Goal: Task Accomplishment & Management: Use online tool/utility

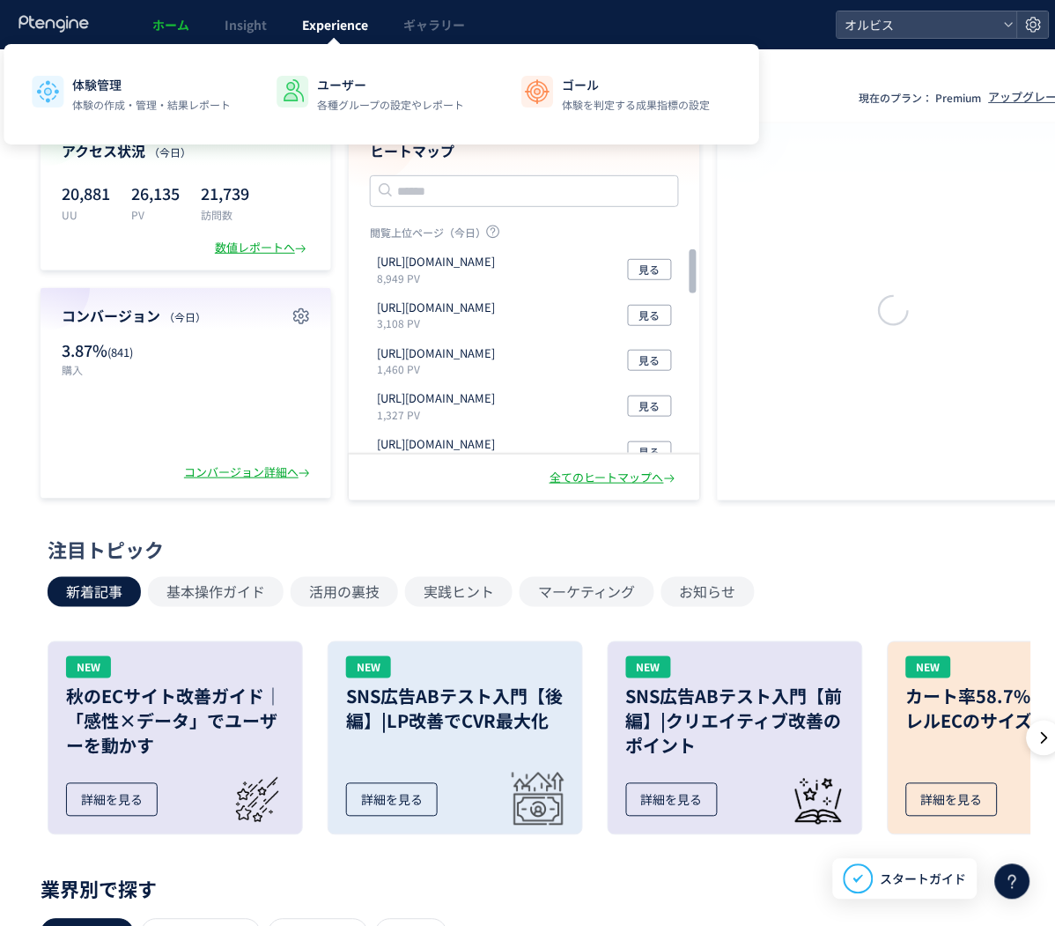
click at [314, 29] on span "Experience" at bounding box center [335, 25] width 66 height 18
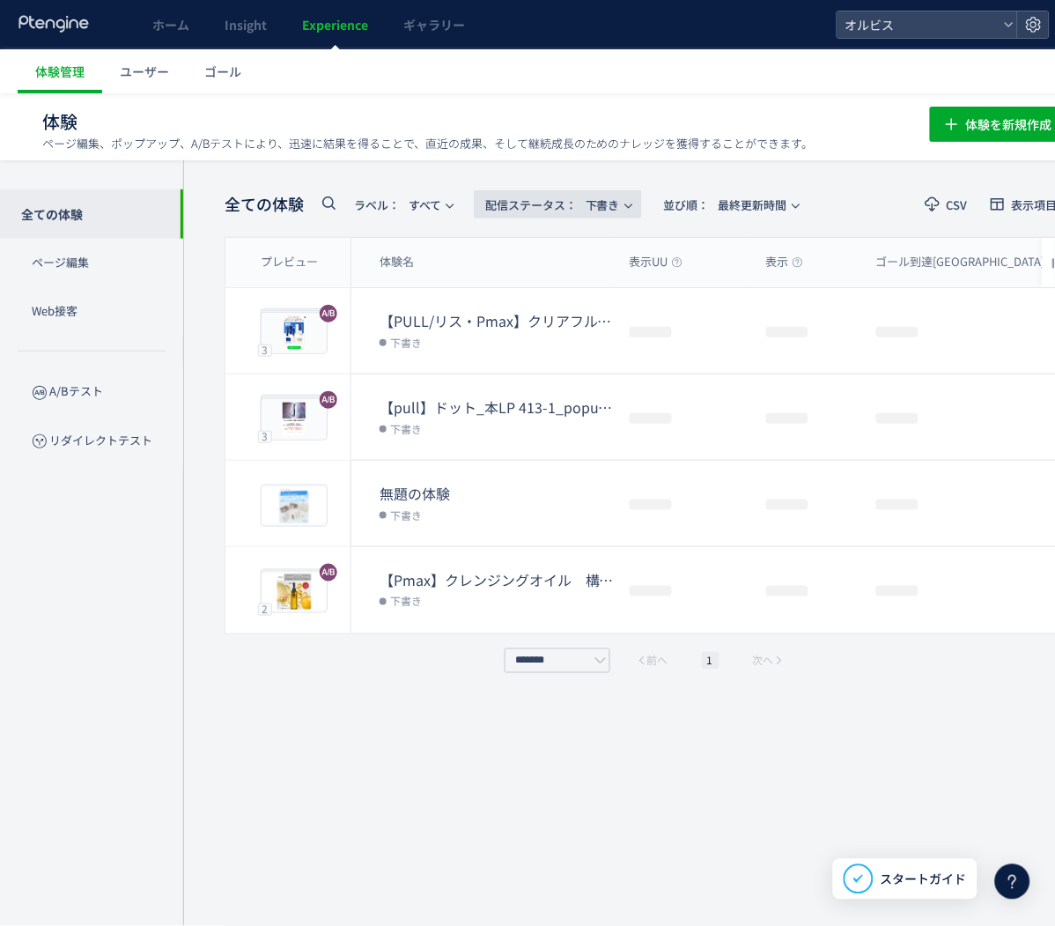
click at [553, 212] on span "配信ステータス​： 下書き" at bounding box center [552, 204] width 135 height 29
click at [564, 253] on li "すべて" at bounding box center [563, 254] width 72 height 32
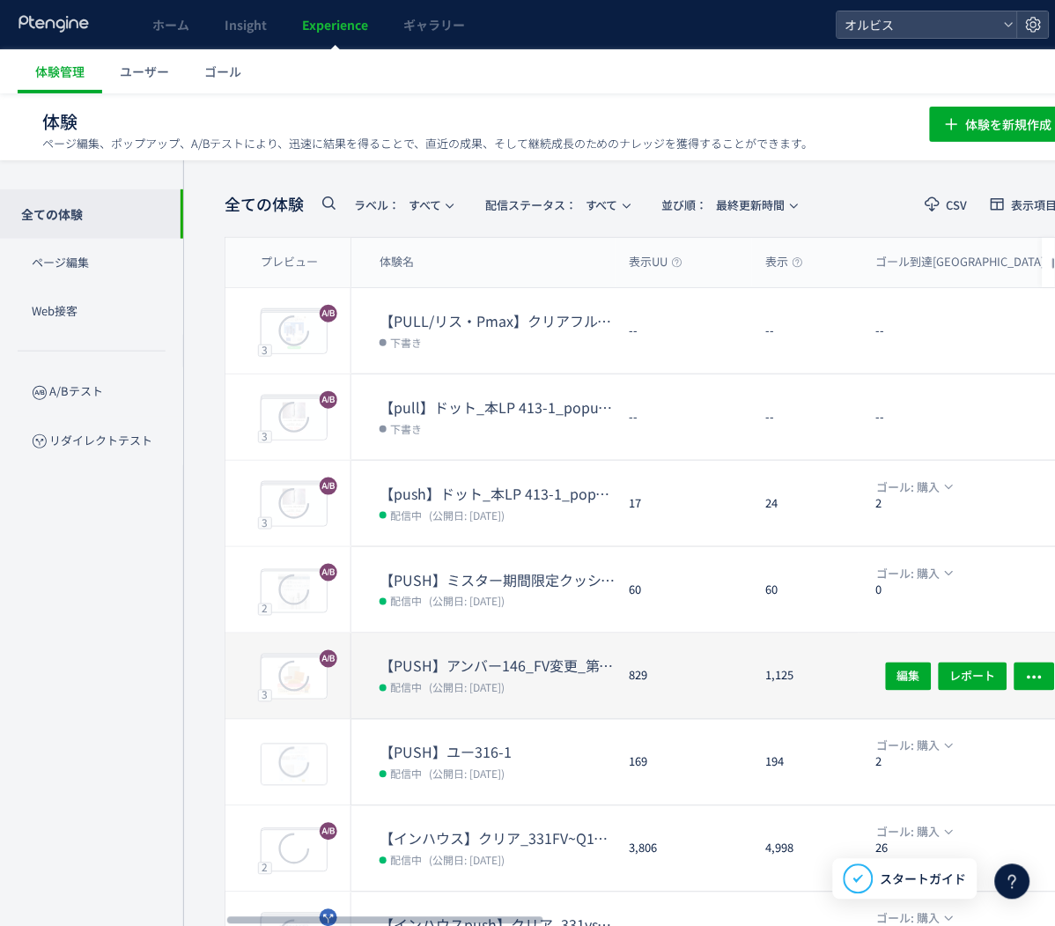
scroll to position [33, 0]
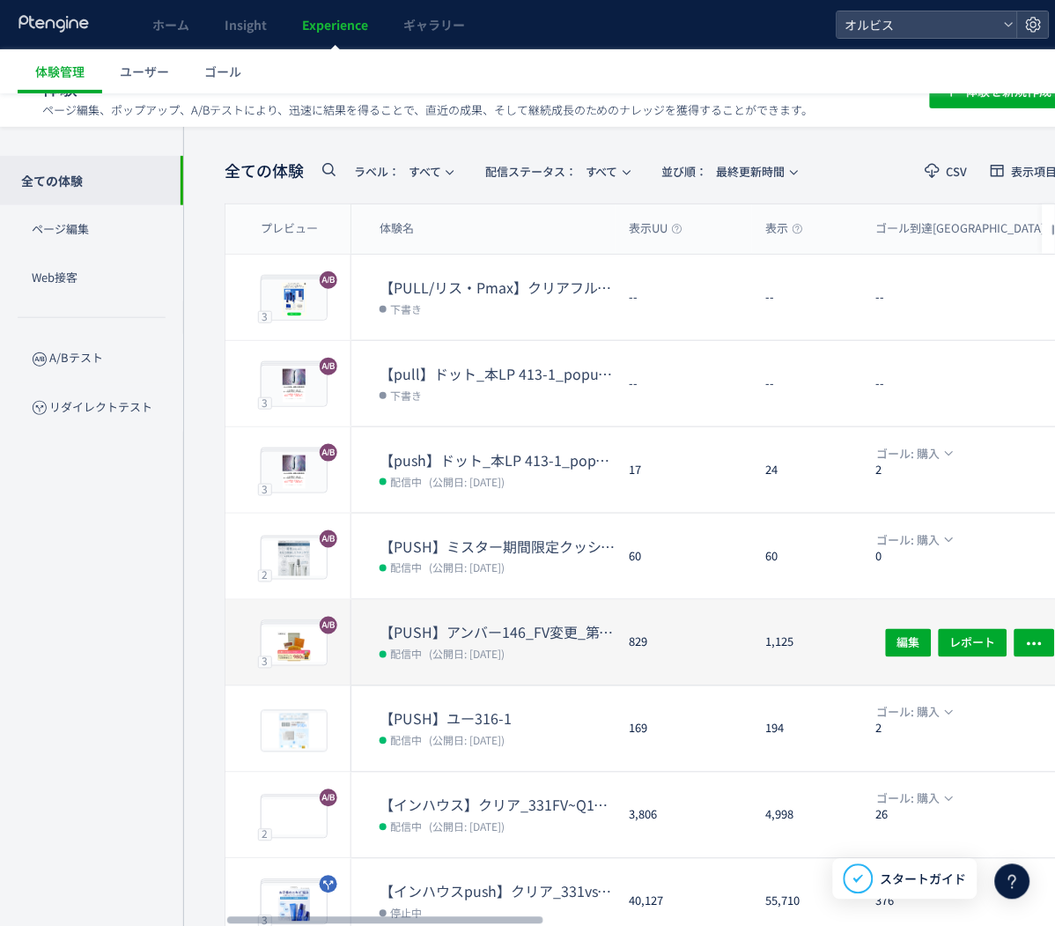
click at [453, 624] on dt "【PUSH】アンバー146_FV変更_第二弾&CVブロック" at bounding box center [498, 633] width 236 height 20
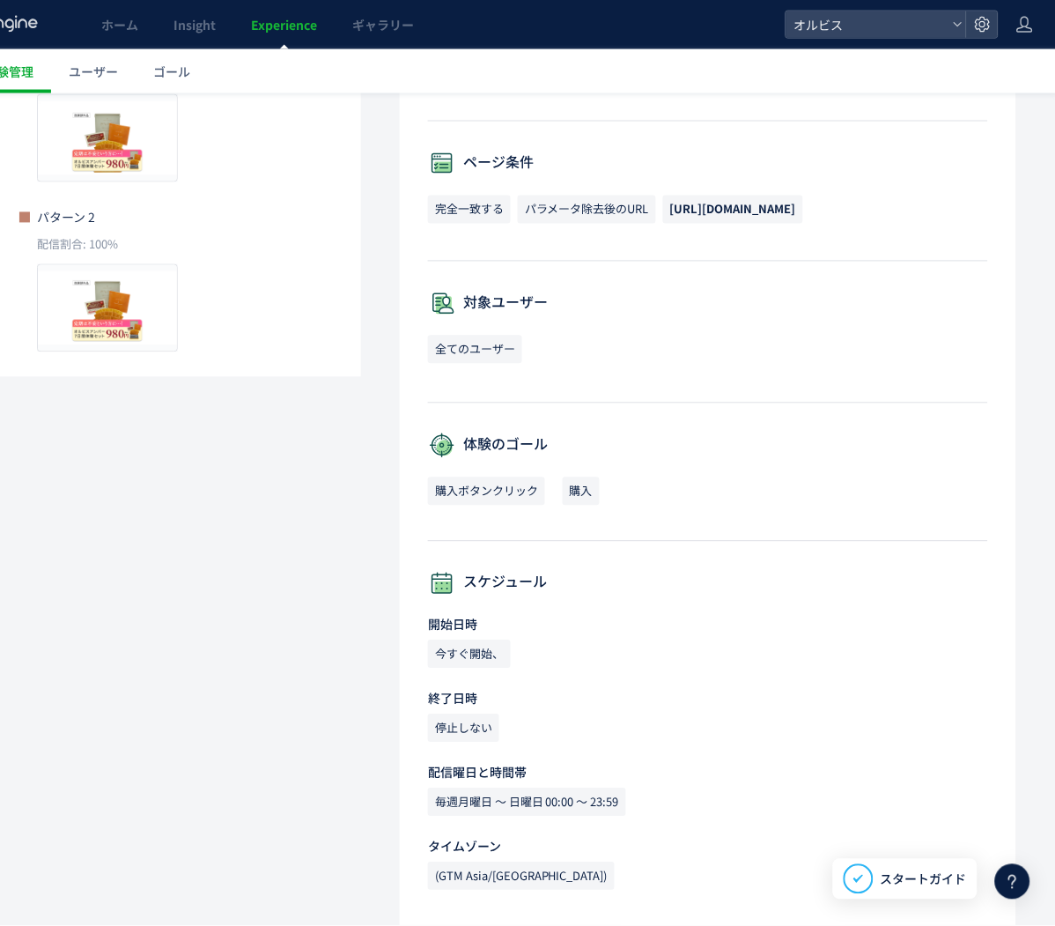
scroll to position [0, 51]
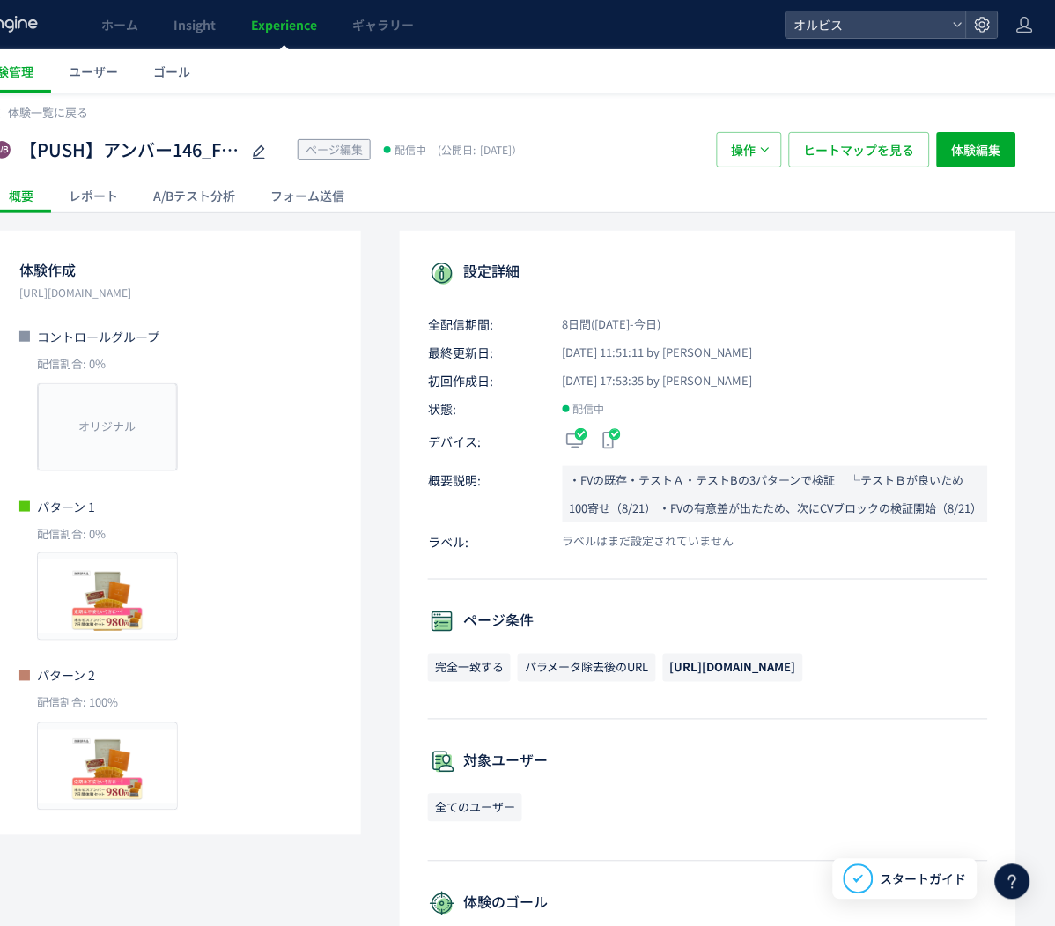
click at [222, 206] on div "A/Bテスト分析" at bounding box center [194, 195] width 117 height 35
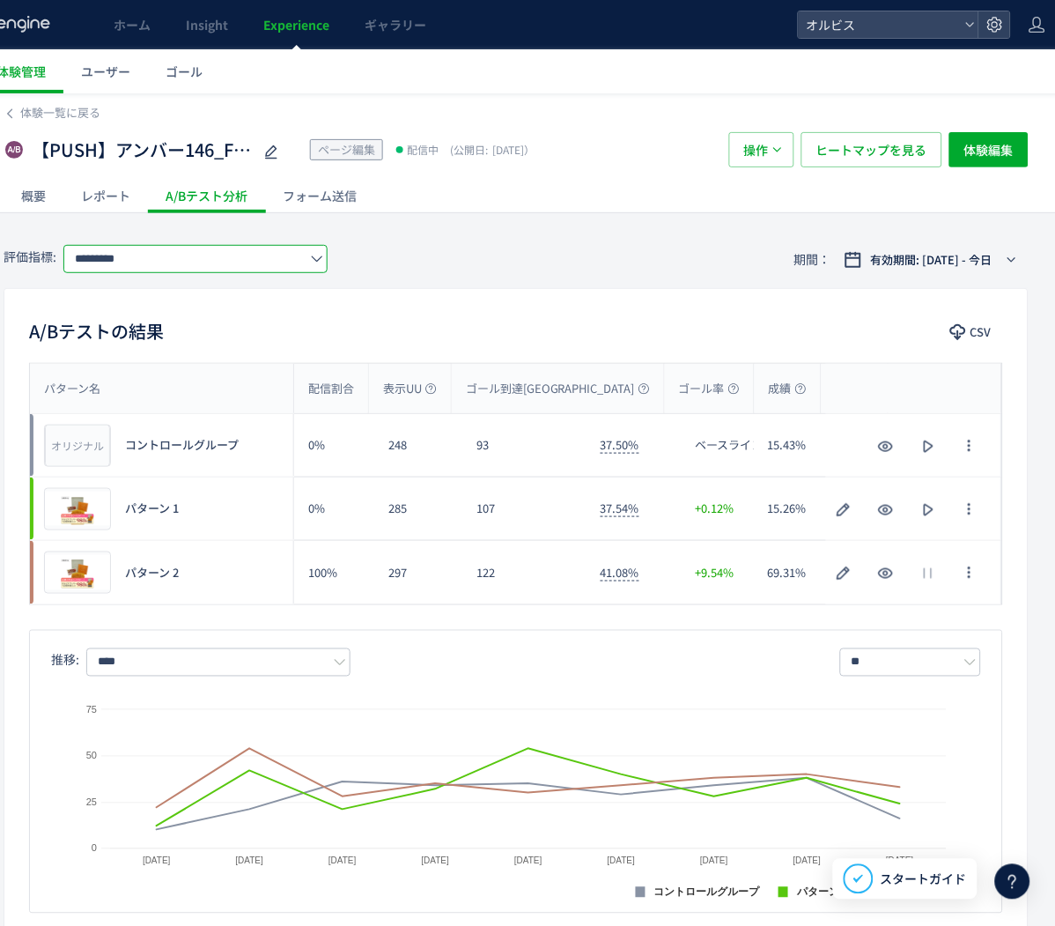
click at [188, 265] on input "*********" at bounding box center [195, 259] width 264 height 28
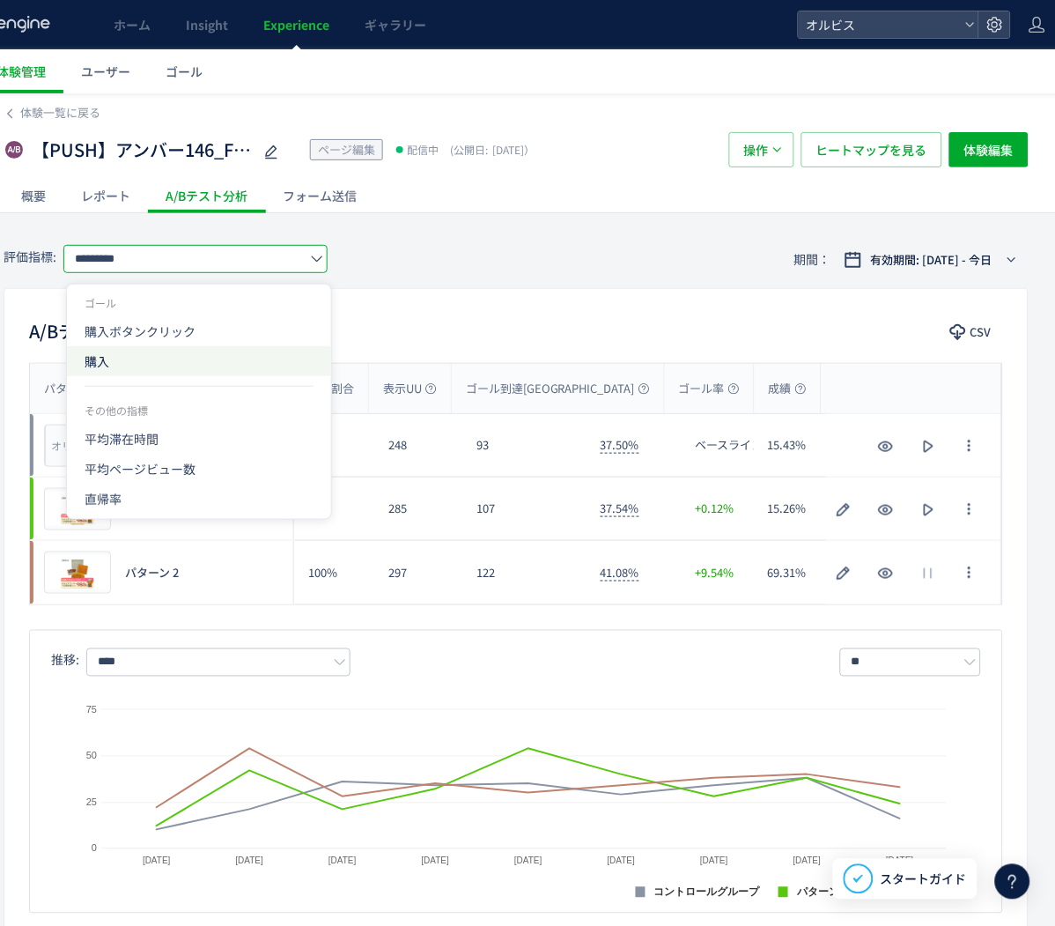
click at [159, 365] on span "購入" at bounding box center [199, 361] width 229 height 30
type input "**"
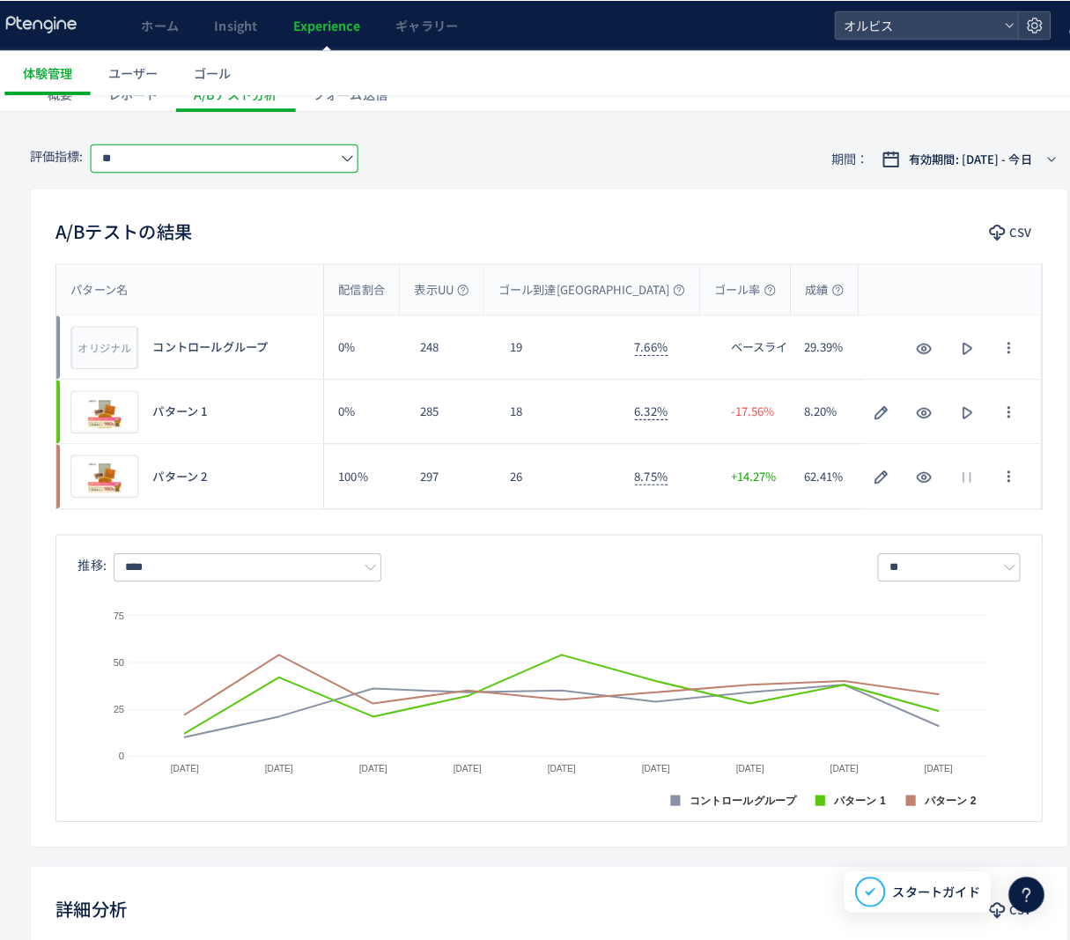
scroll to position [0, 13]
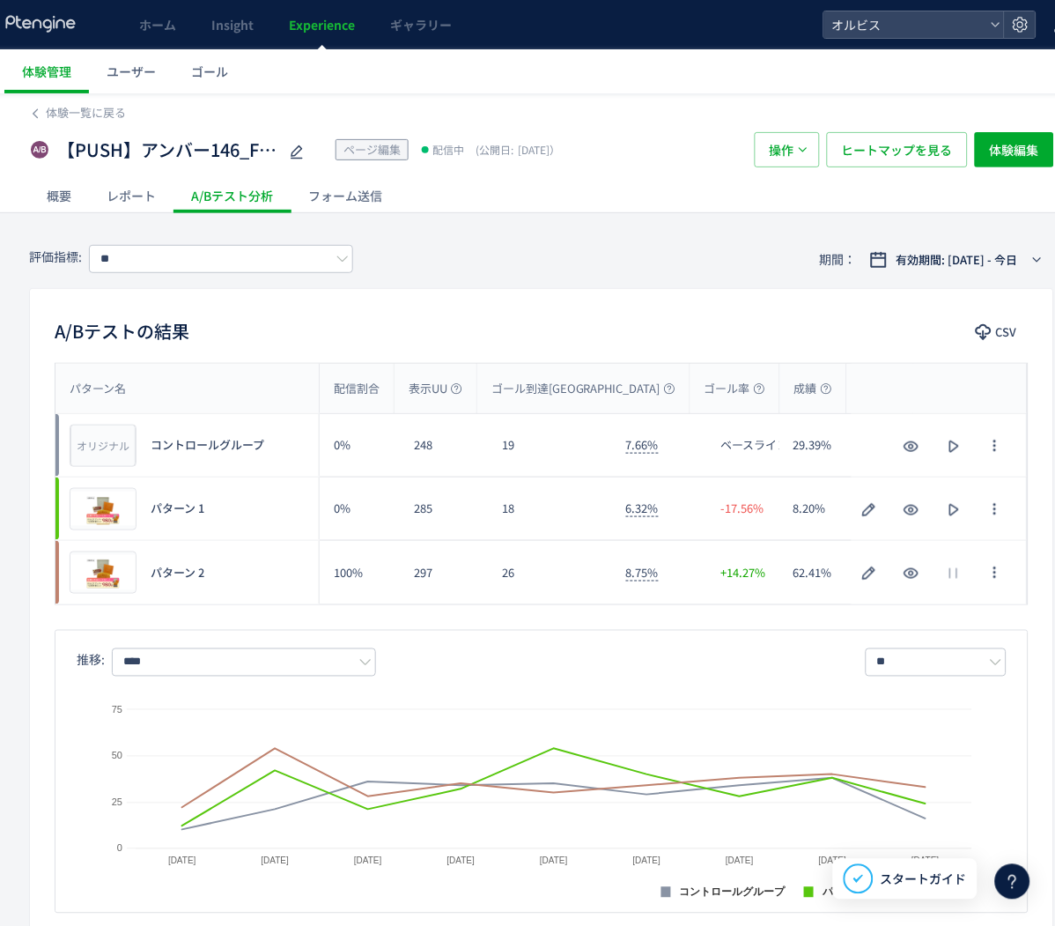
click at [303, 23] on span "Experience" at bounding box center [322, 25] width 66 height 18
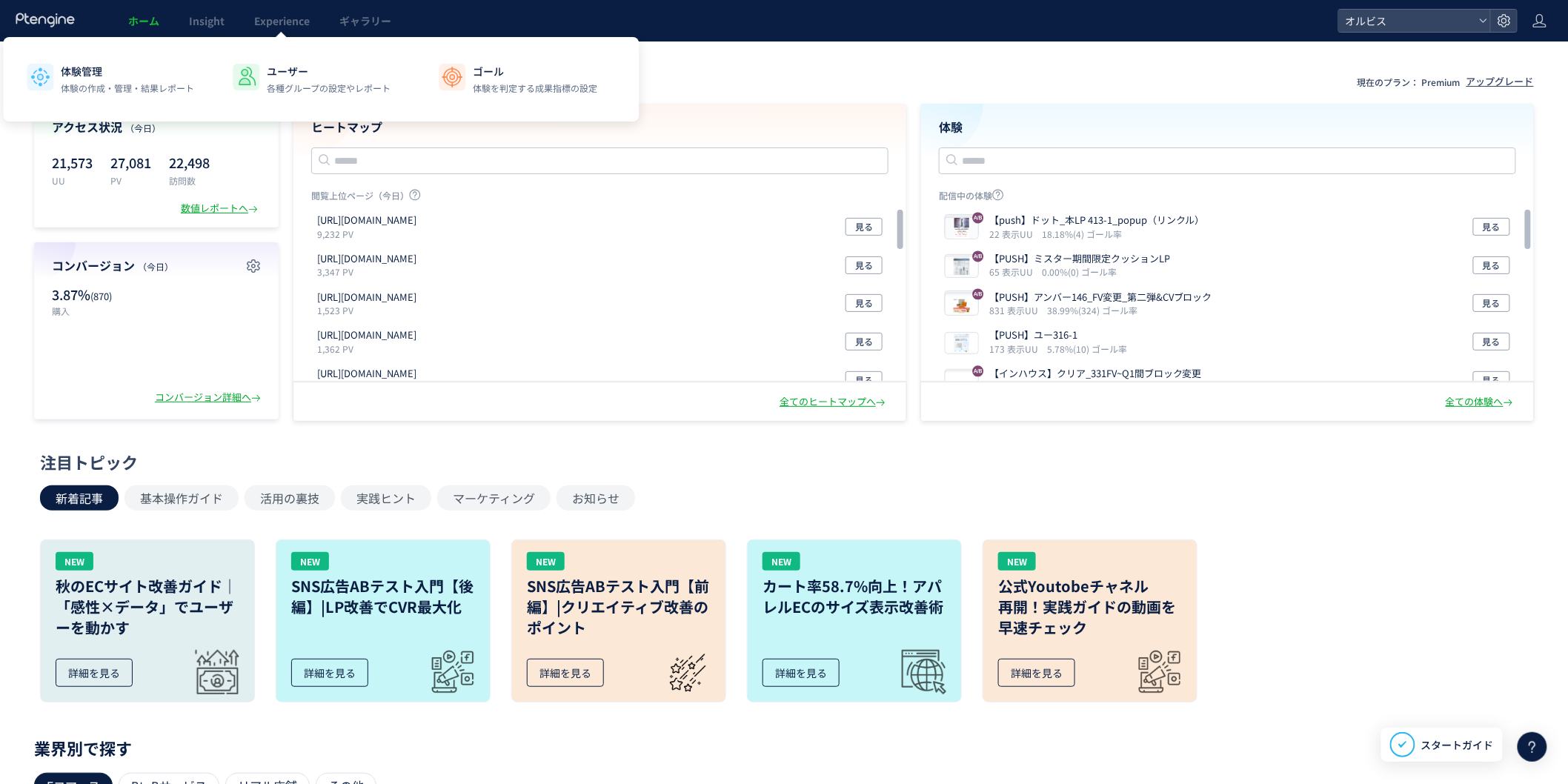
click at [275, 39] on div "体験管理 体験の作成・管理・結果レポート ユーザー 各種グループの設定やレポート ゴール 体験を判定する成果指標の設定" at bounding box center [322, 79] width 636 height 84
click at [267, 31] on link "Experience" at bounding box center [281, 20] width 85 height 41
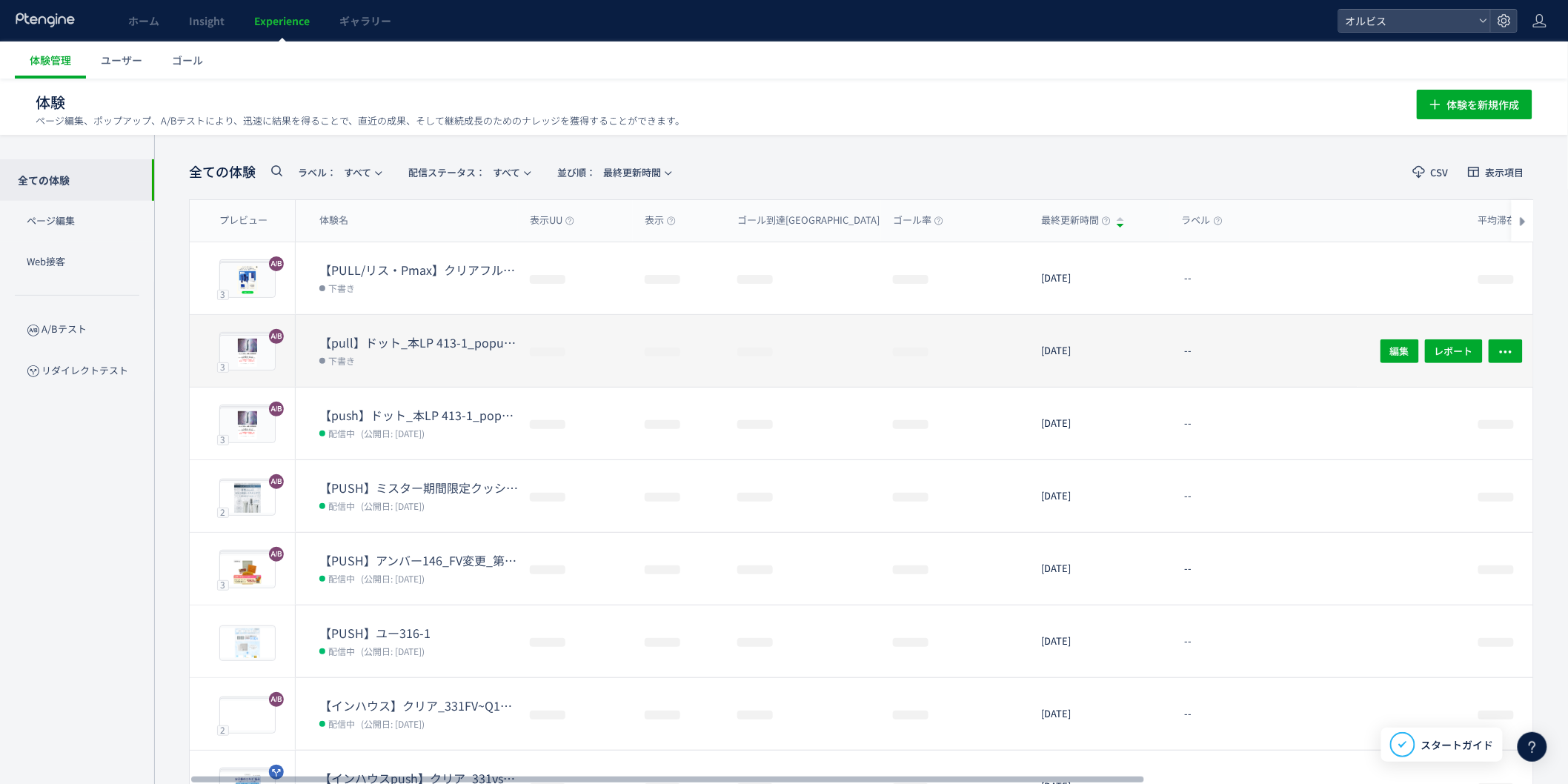
click at [399, 351] on dd "下書き" at bounding box center [419, 360] width 199 height 19
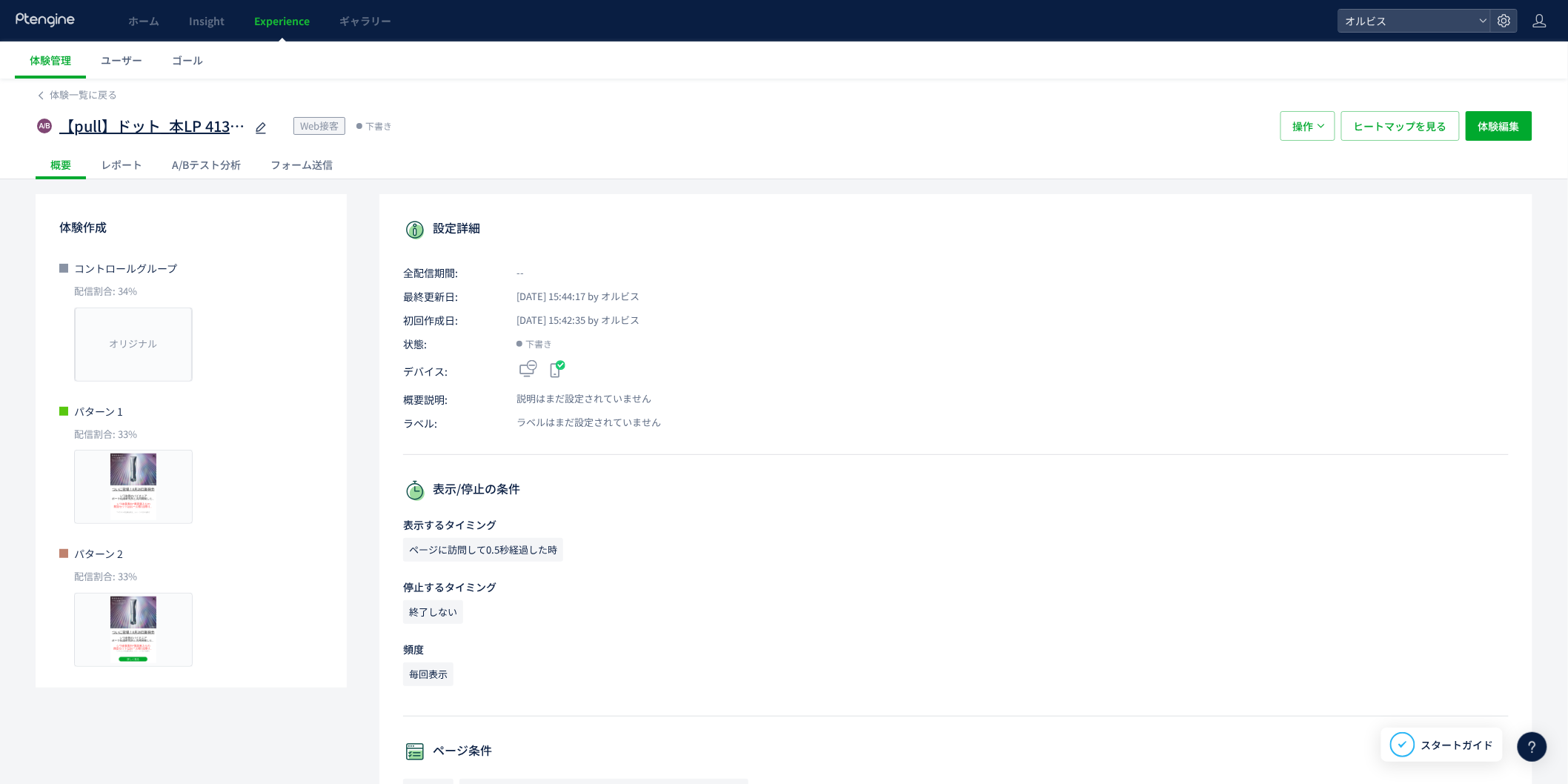
click at [199, 115] on span "【pull】ドット_本LP 413-1_popup（リンクル）" at bounding box center [151, 126] width 185 height 22
click at [202, 121] on input "**********" at bounding box center [151, 126] width 185 height 29
click at [46, 94] on link "体験一覧に戻る" at bounding box center [76, 95] width 82 height 14
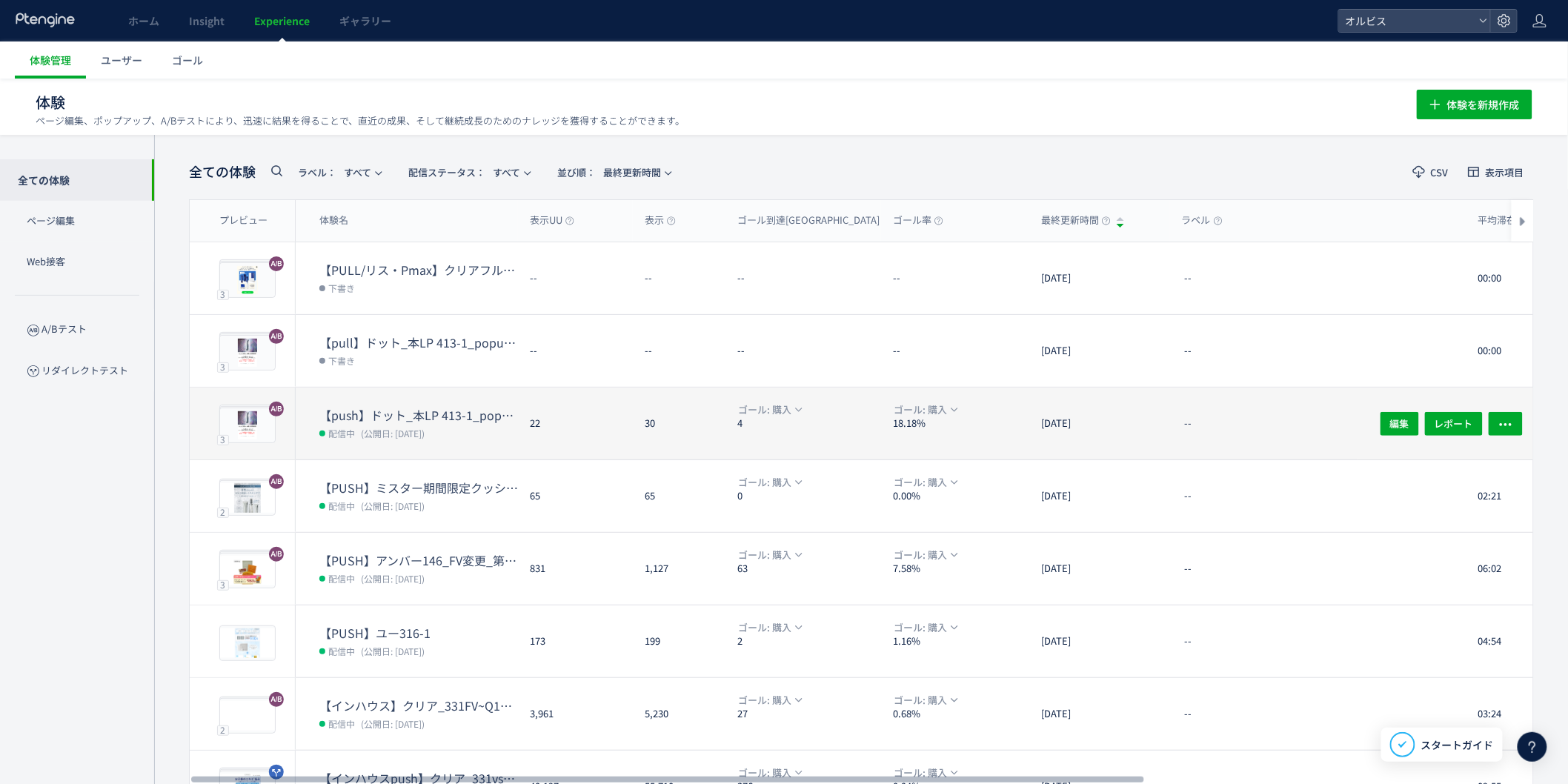
click at [442, 413] on dt "【push】ドット_本LP 413-1_popup（リンクル）" at bounding box center [419, 415] width 199 height 17
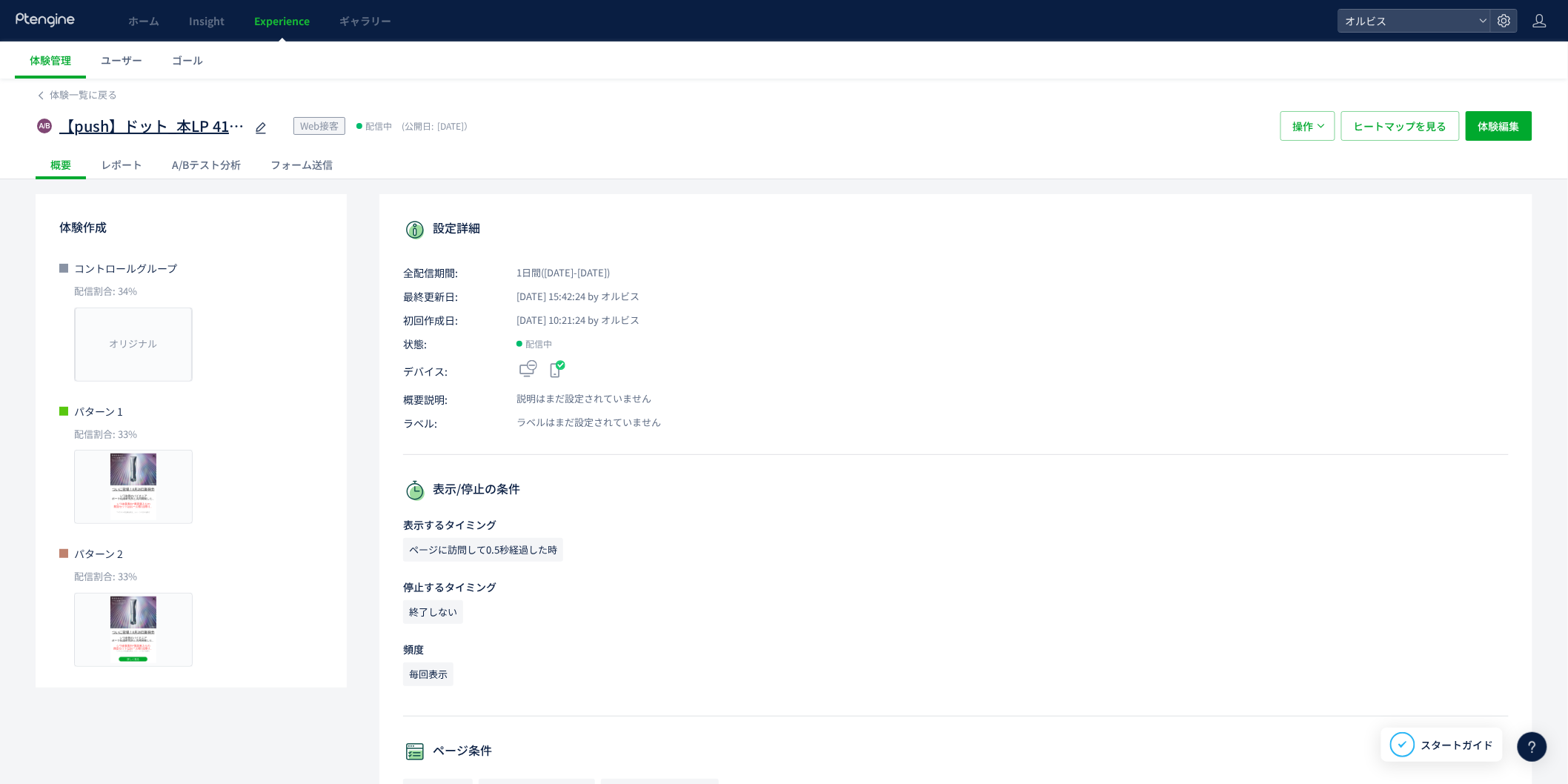
click at [169, 126] on span "【push】ドット_本LP 413-1_popup（リンクル）" at bounding box center [151, 126] width 185 height 22
click at [169, 124] on input "**********" at bounding box center [151, 126] width 185 height 29
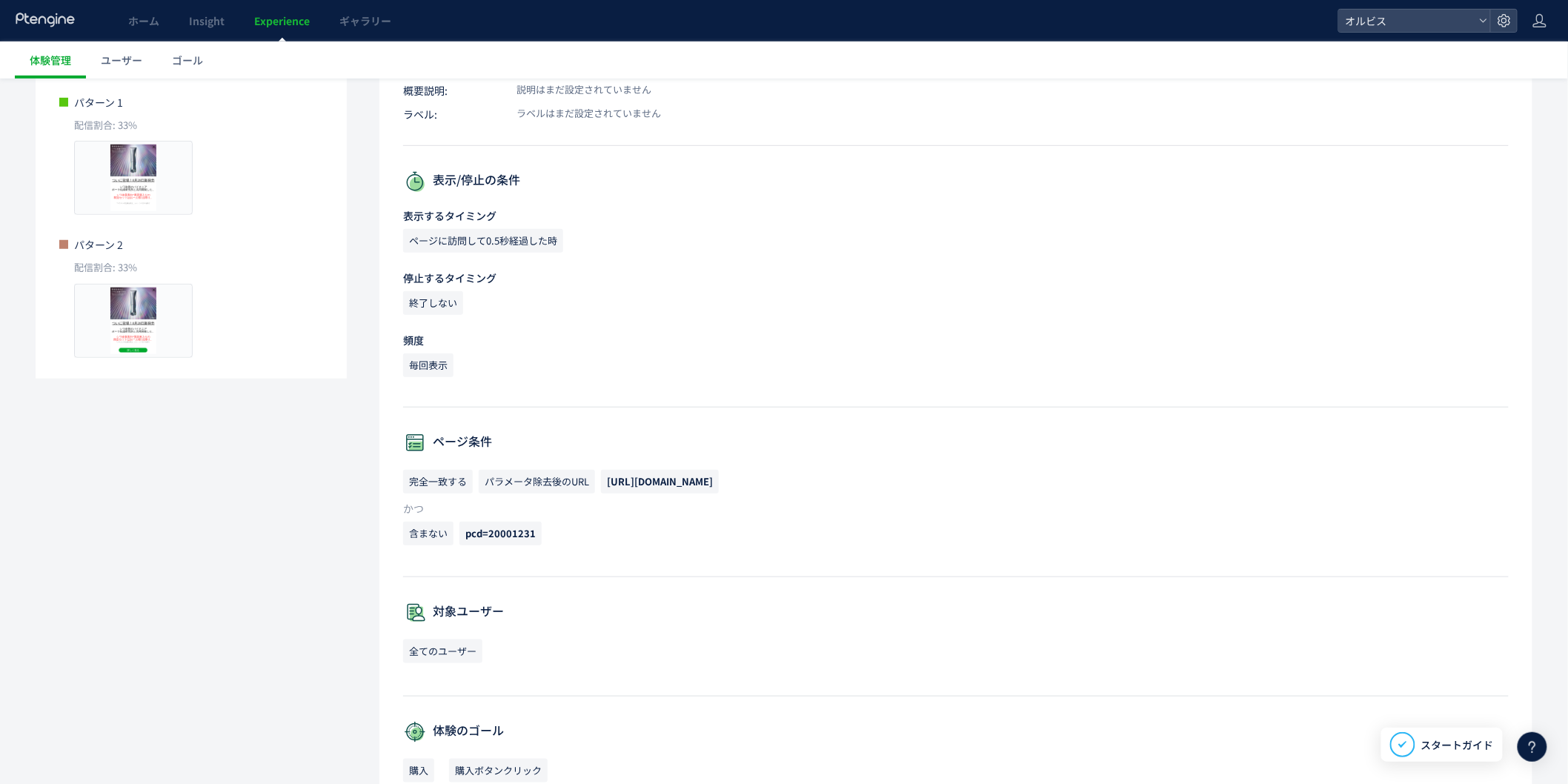
scroll to position [438, 0]
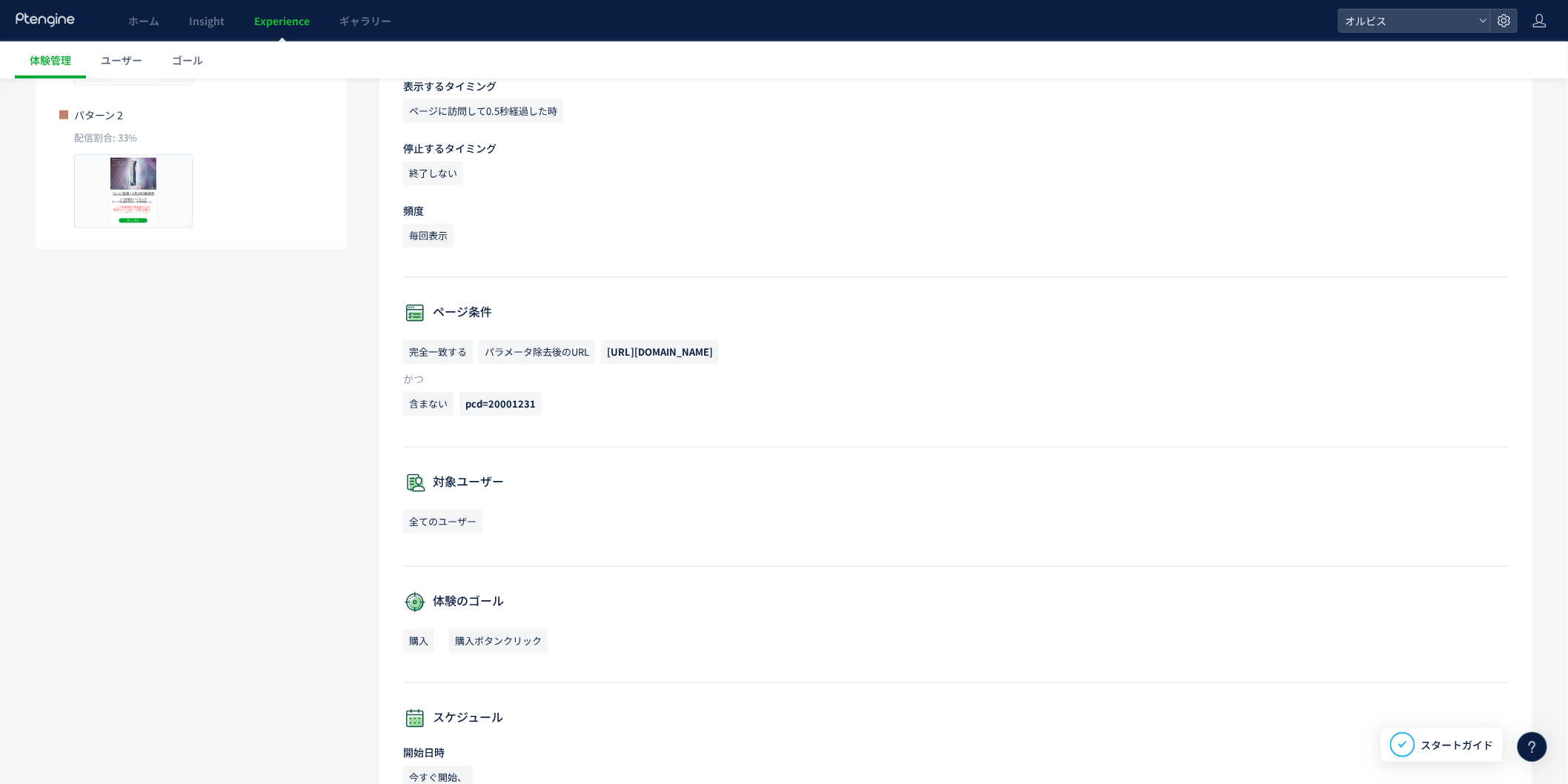
click at [661, 363] on p "完全一致する パラメータ除去後のURL [URL][DOMAIN_NAME]" at bounding box center [956, 355] width 1106 height 31
copy span "[URL][DOMAIN_NAME]"
click at [730, 469] on div "設定詳細 全配信期間: 1日間([DATE]-[DATE]) 最終更新日: [DATE] 15:42:24 by オルビス 初回作成日: [DATE] 10:…" at bounding box center [956, 380] width 1153 height 1251
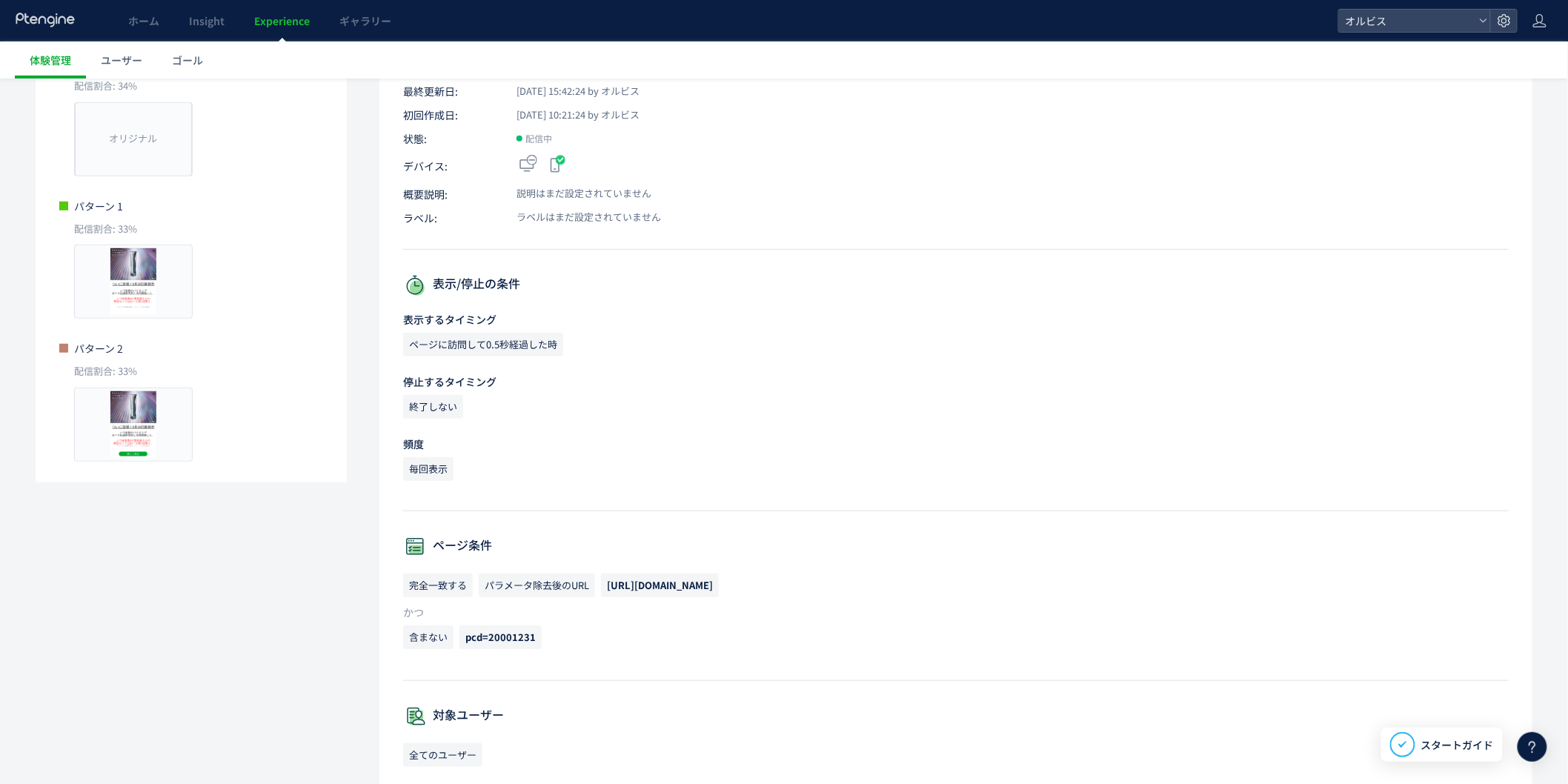
scroll to position [0, 0]
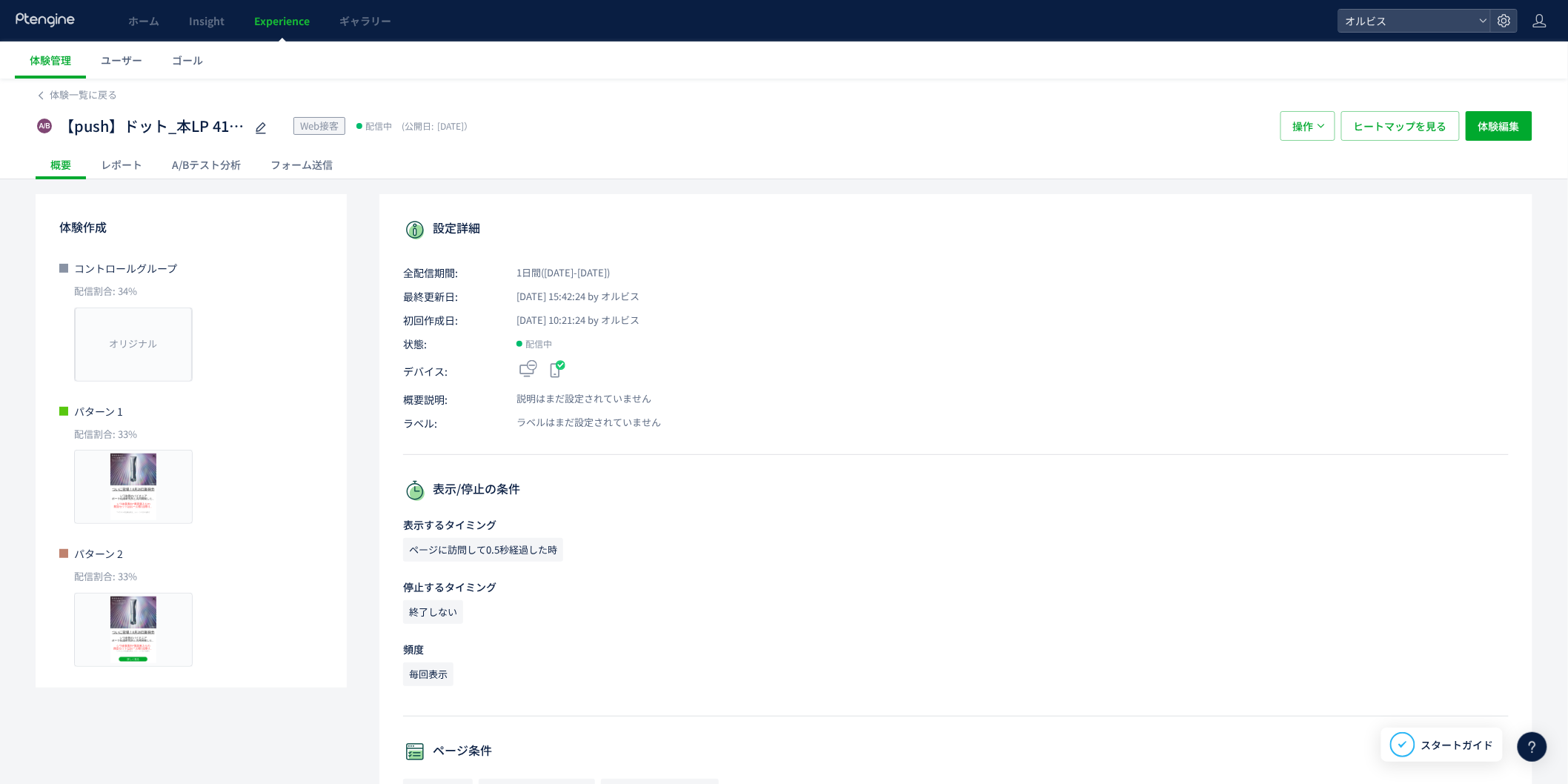
click at [300, 5] on link "Experience" at bounding box center [281, 20] width 85 height 41
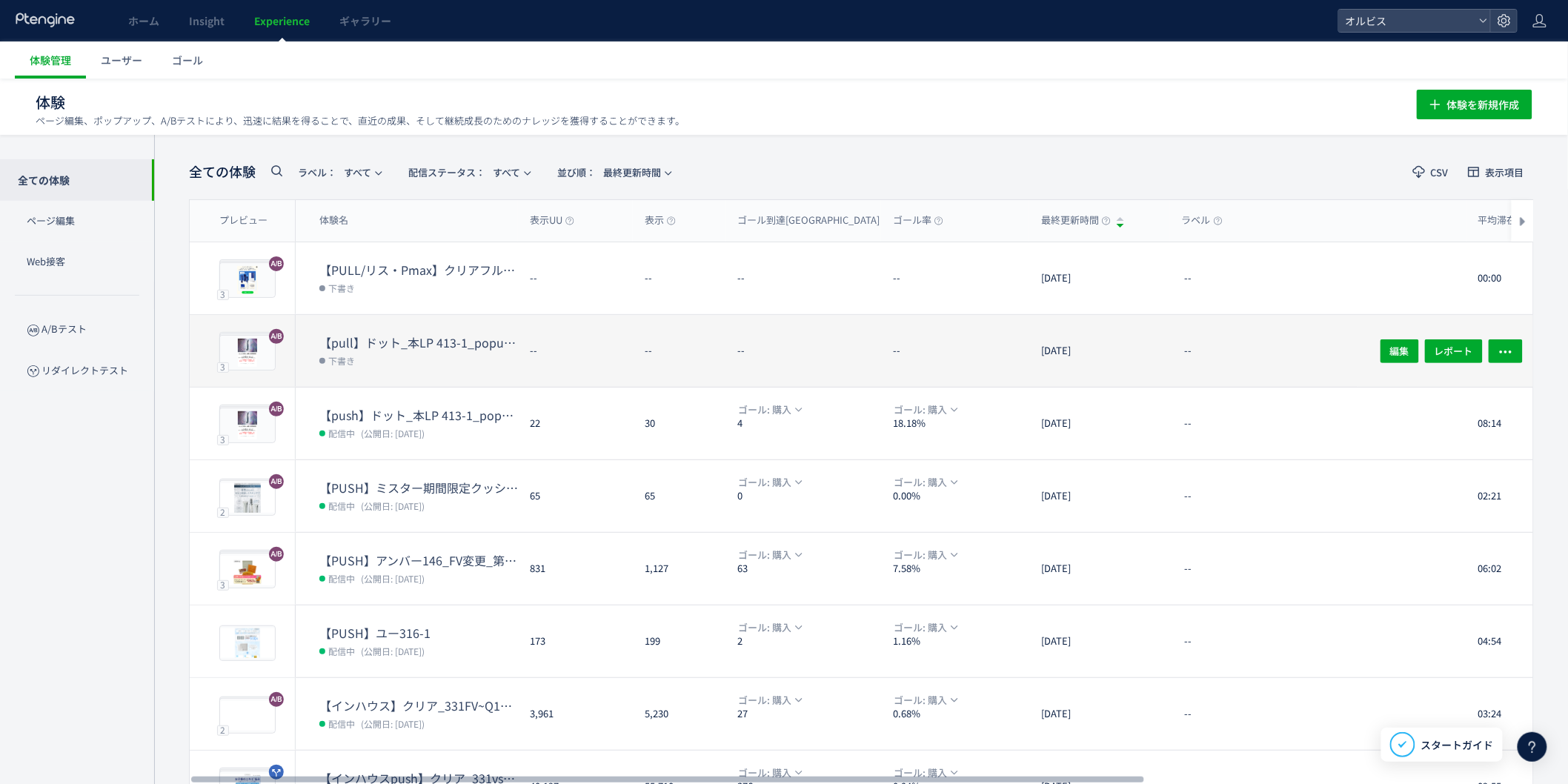
click at [415, 338] on dt "【pull】ドット_本LP 413-1_popup（リンクル）" at bounding box center [419, 342] width 199 height 17
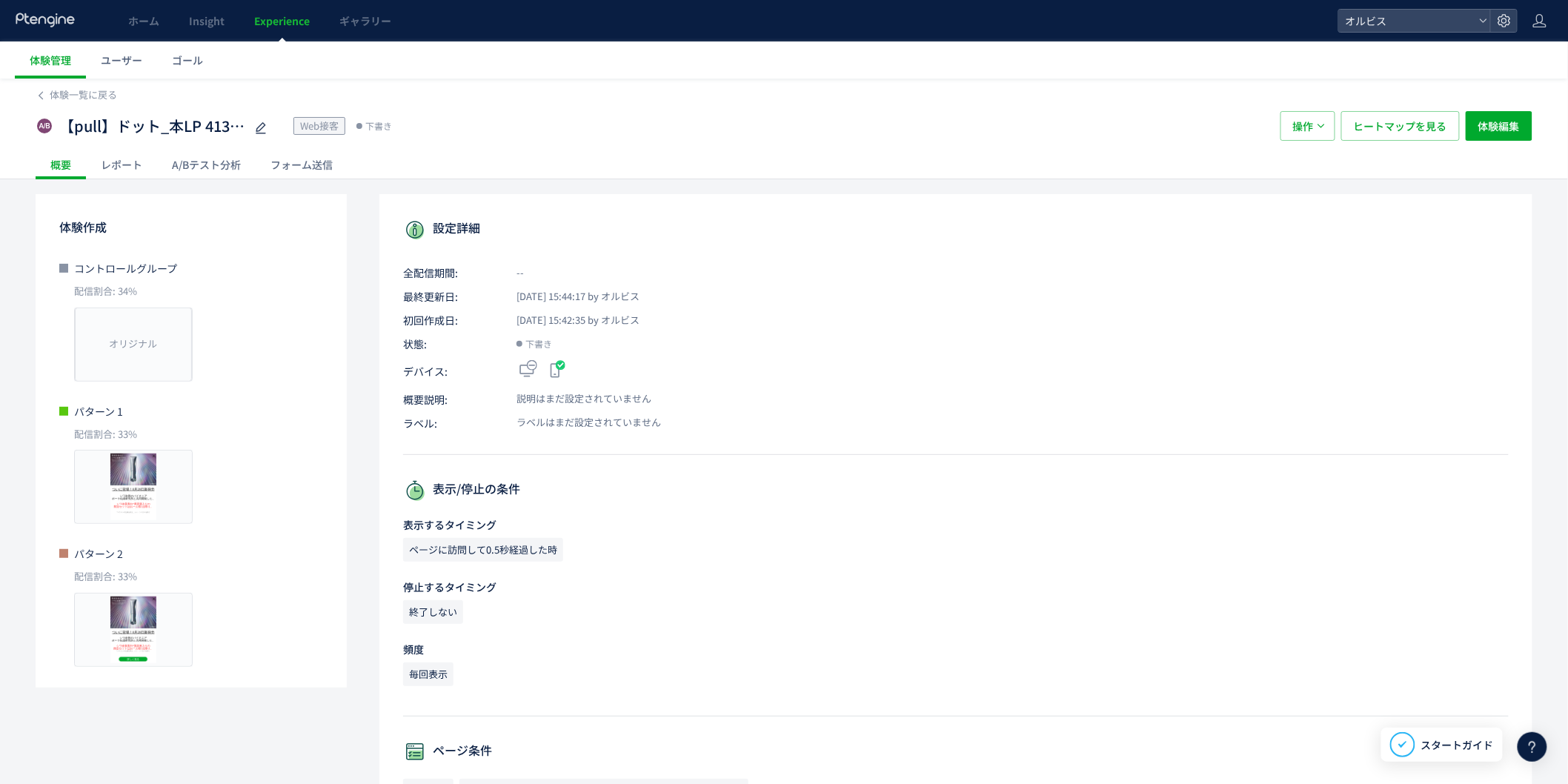
scroll to position [660, 0]
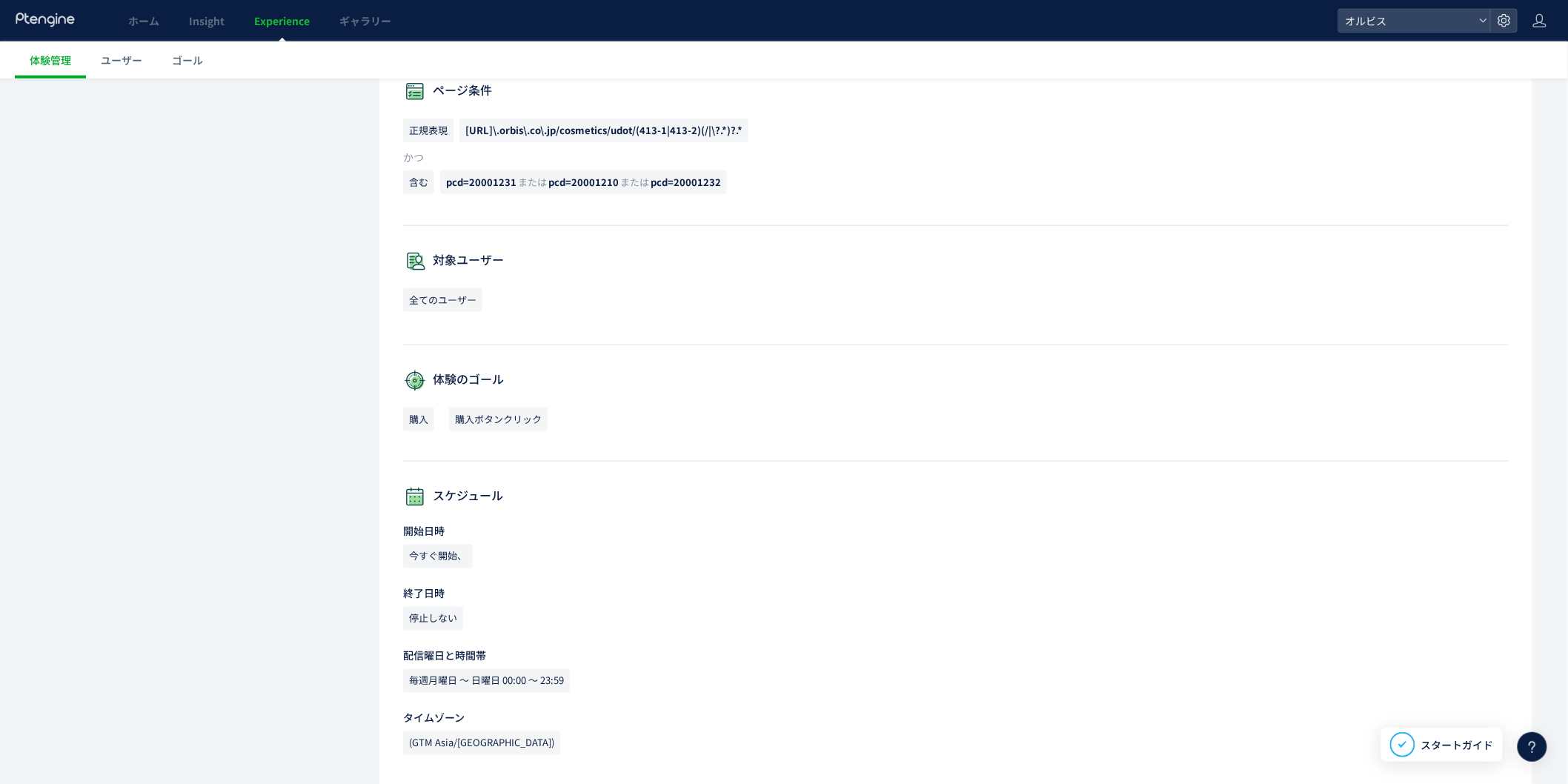
click at [500, 126] on span "[URL]\.orbis\.co\.jp/cosmetics/udot/(413-1|413-2)(/|\?.*)?.*" at bounding box center [603, 130] width 277 height 14
click at [497, 120] on span "[URL]\.orbis\.co\.jp/cosmetics/udot/(413-1|413-2)(/|\?.*)?.*" at bounding box center [603, 130] width 289 height 24
copy span "[URL]\.orbis\.co\.jp/cosmetics/udot/(413-1|413-2)(/|\?.*)?.*"
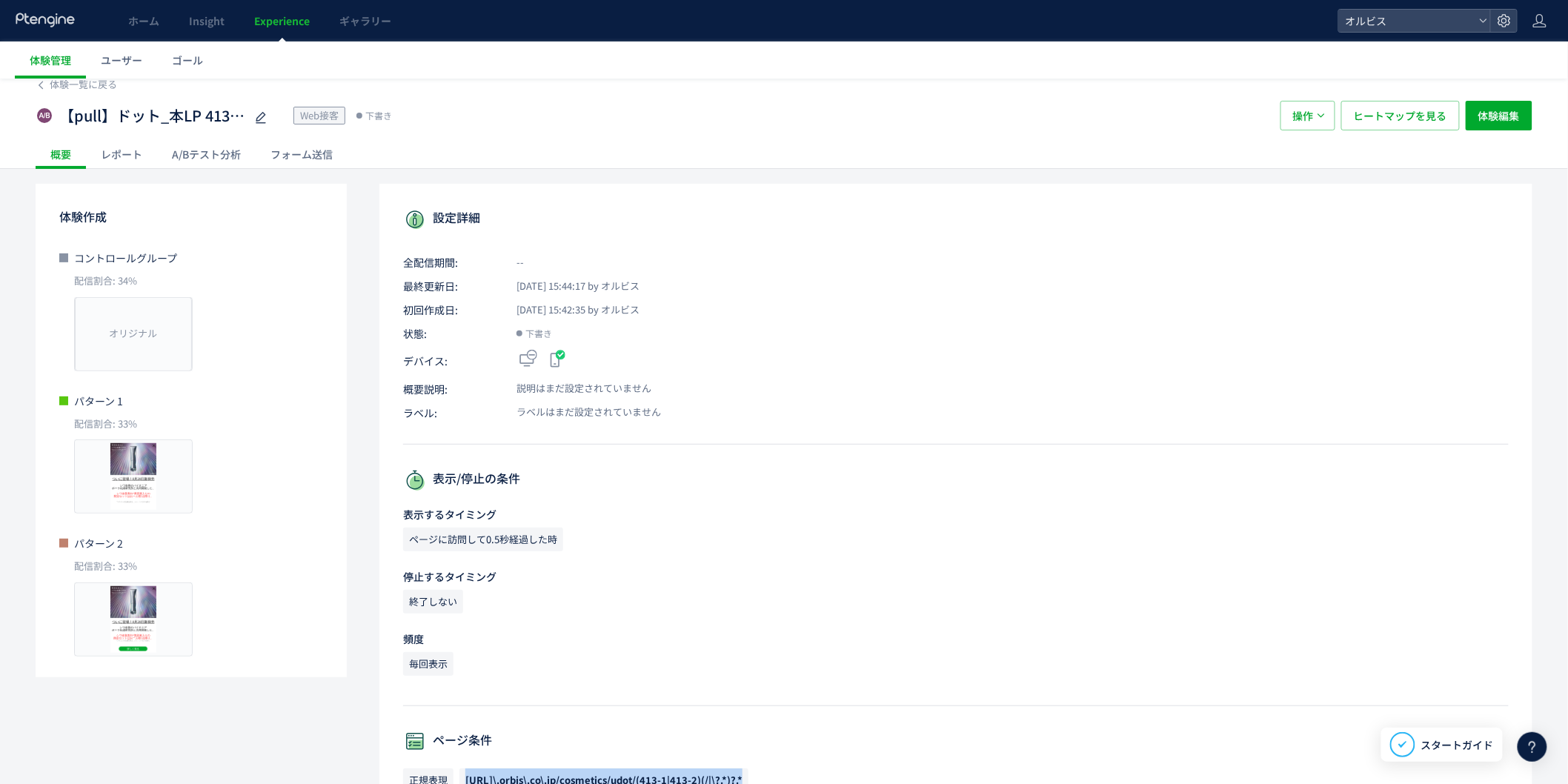
scroll to position [0, 0]
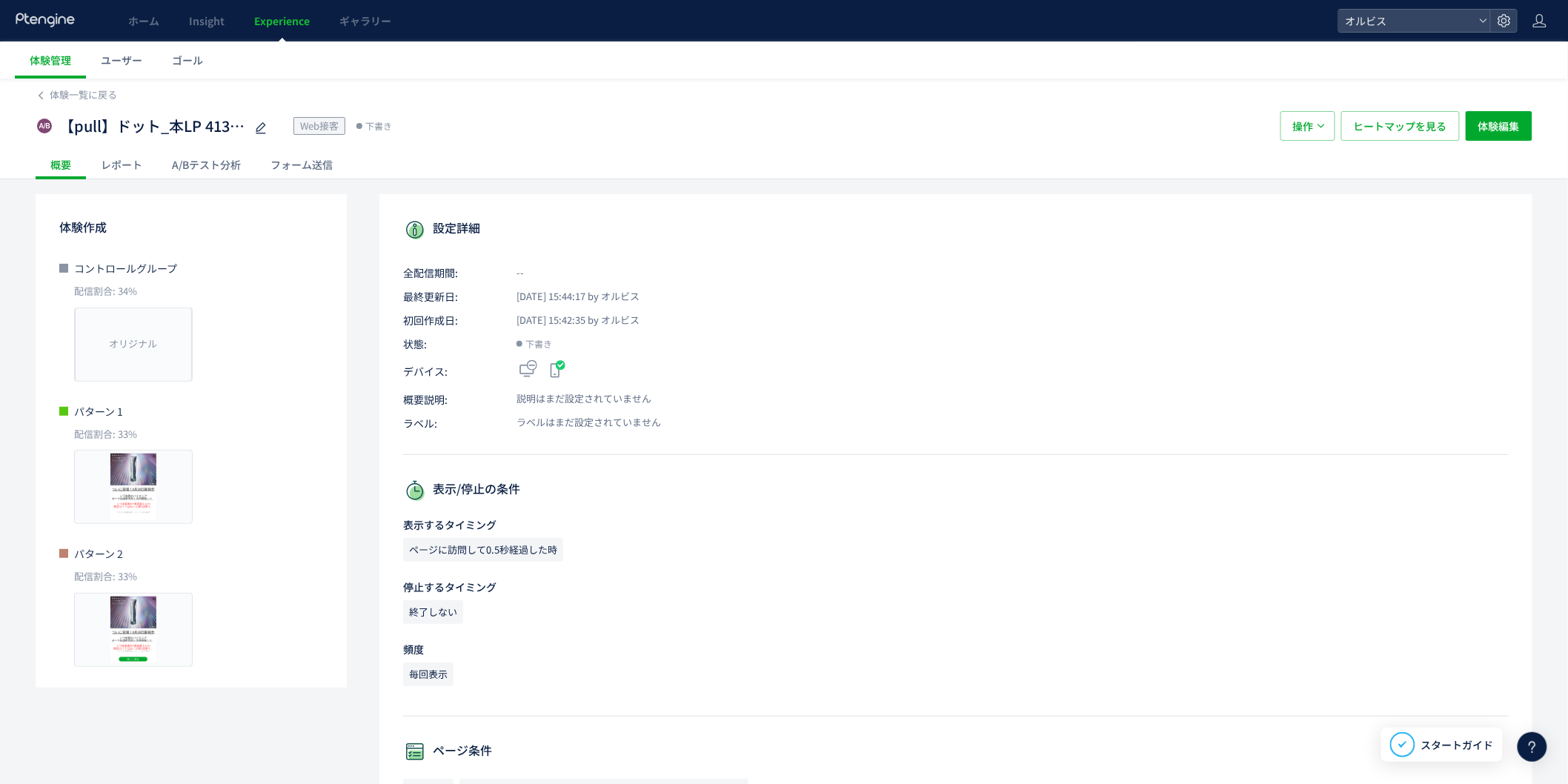
click at [310, 18] on link "Experience" at bounding box center [281, 20] width 85 height 41
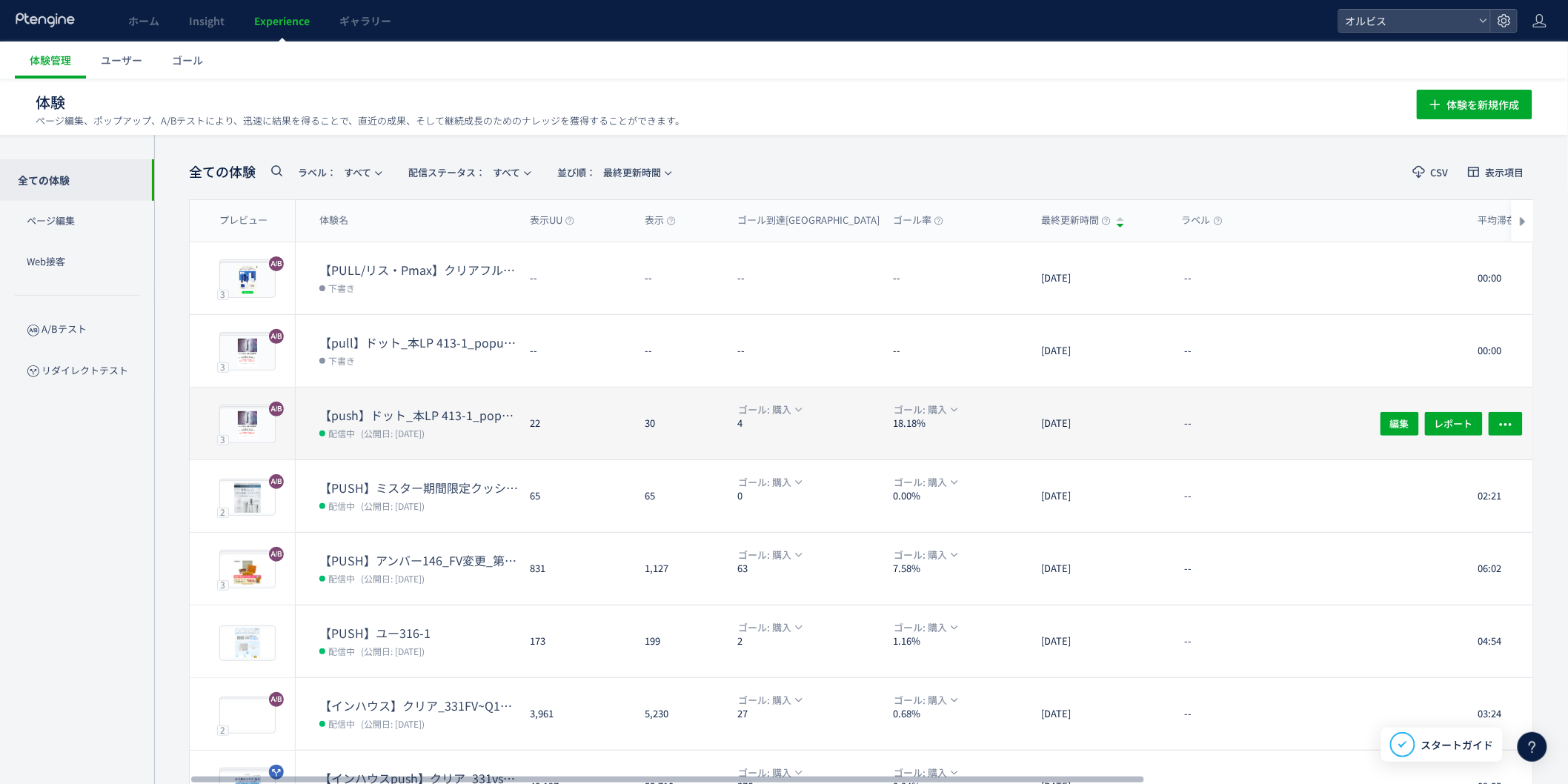
click at [360, 431] on span "配信中" at bounding box center [340, 432] width 41 height 15
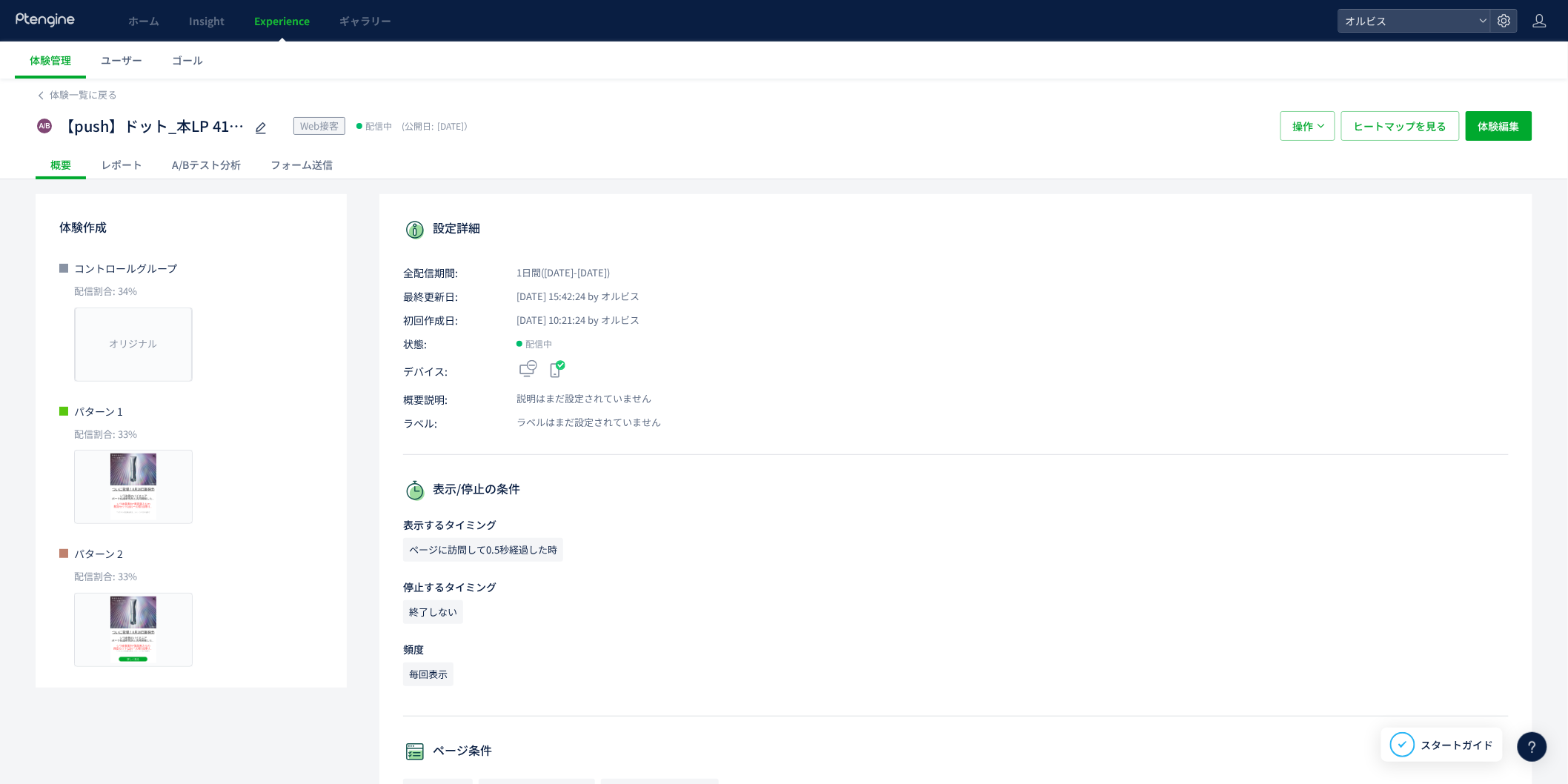
click at [189, 165] on div "A/Bテスト分析" at bounding box center [206, 164] width 98 height 29
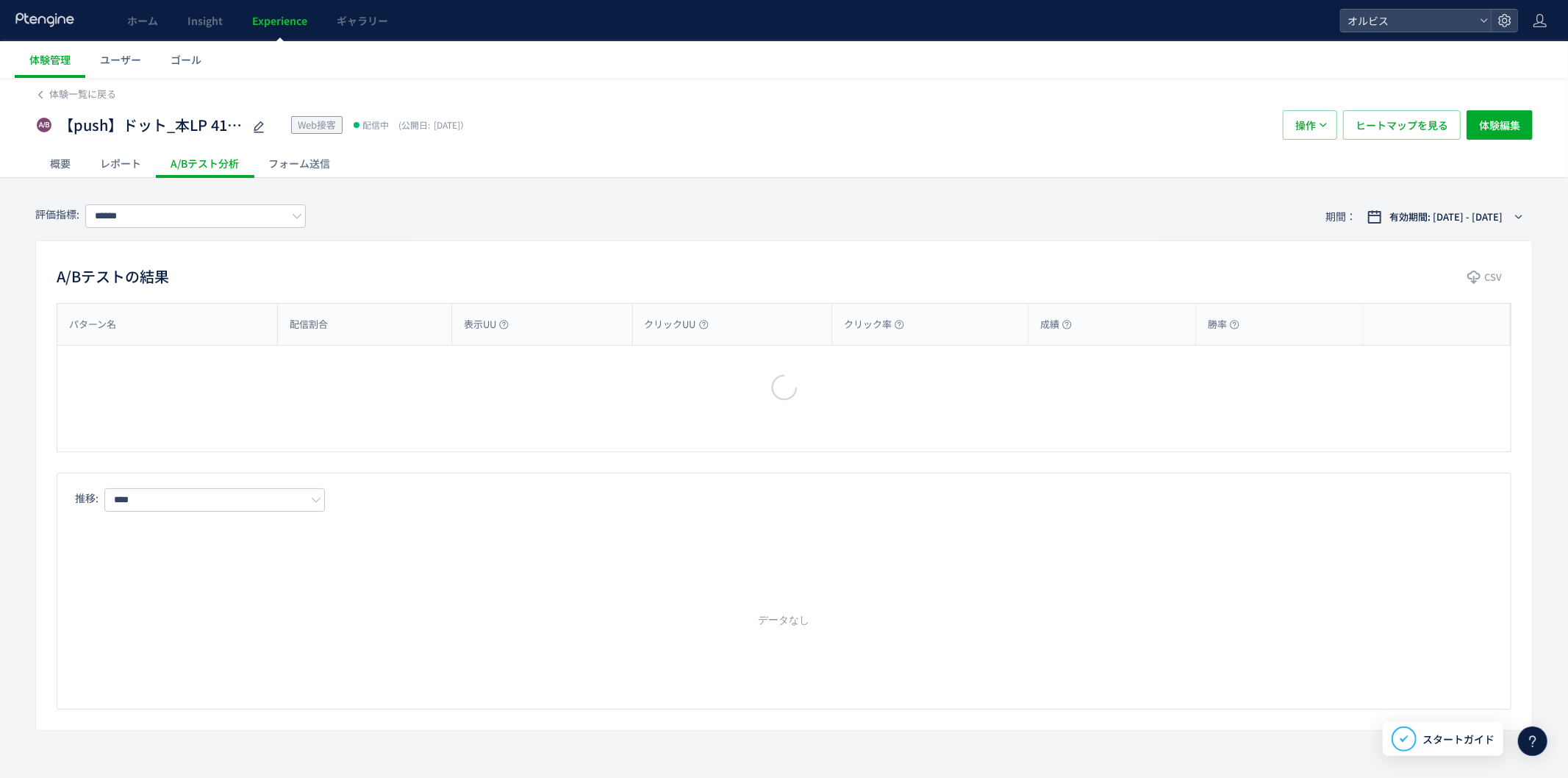
type input "**"
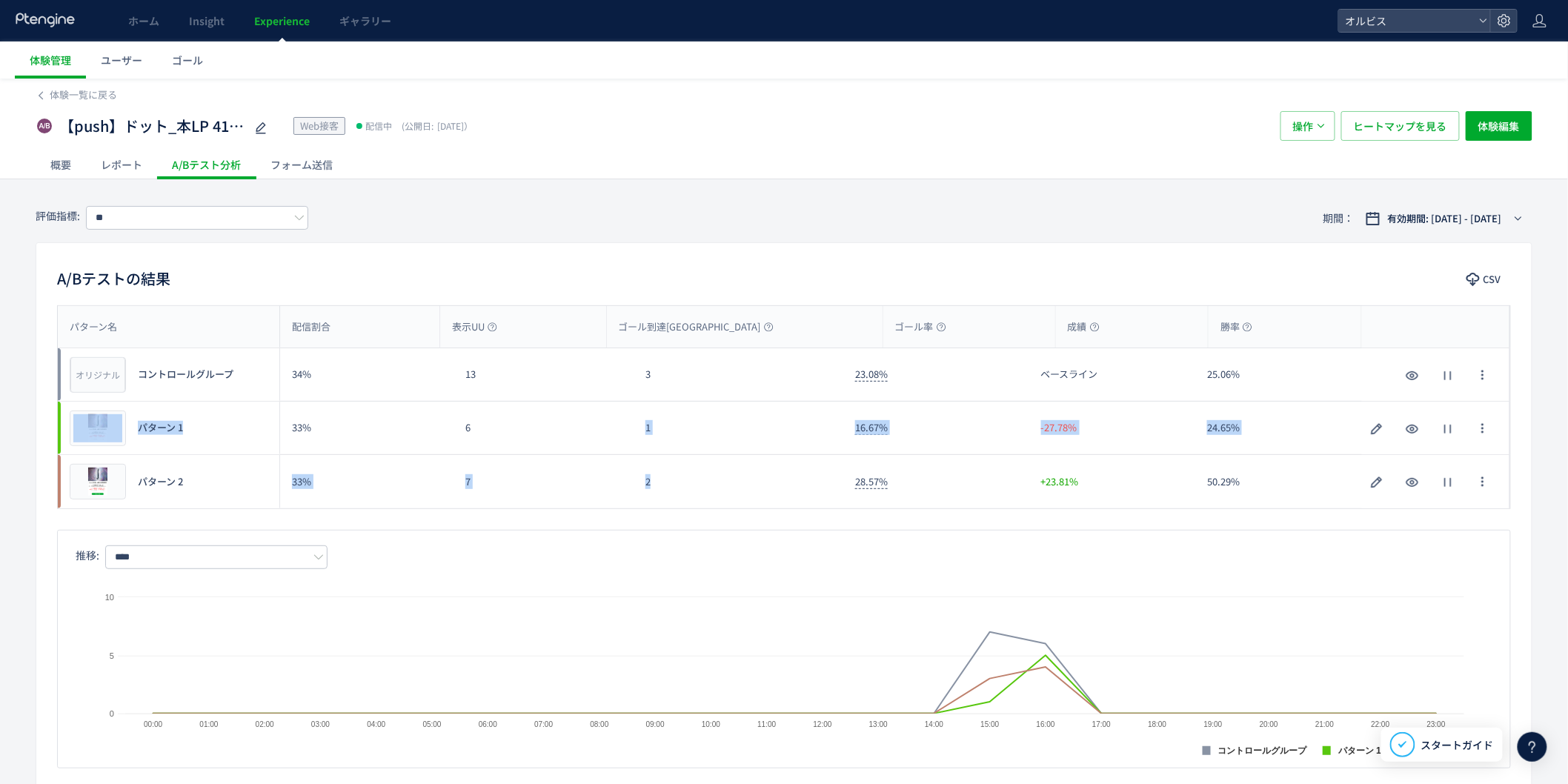
drag, startPoint x: 646, startPoint y: 415, endPoint x: 676, endPoint y: 475, distance: 67.1
click at [673, 471] on div "オリジナル プレビュー コントロールグループ 34% 13 3 23.08% ベースライン 25.06% オリジナル プレビュー コントロールグループ プレビ…" at bounding box center [784, 428] width 1453 height 160
drag, startPoint x: 678, startPoint y: 478, endPoint x: 690, endPoint y: 494, distance: 20.0
click at [679, 479] on div "2" at bounding box center [738, 481] width 210 height 53
click at [695, 496] on div "2" at bounding box center [738, 481] width 210 height 53
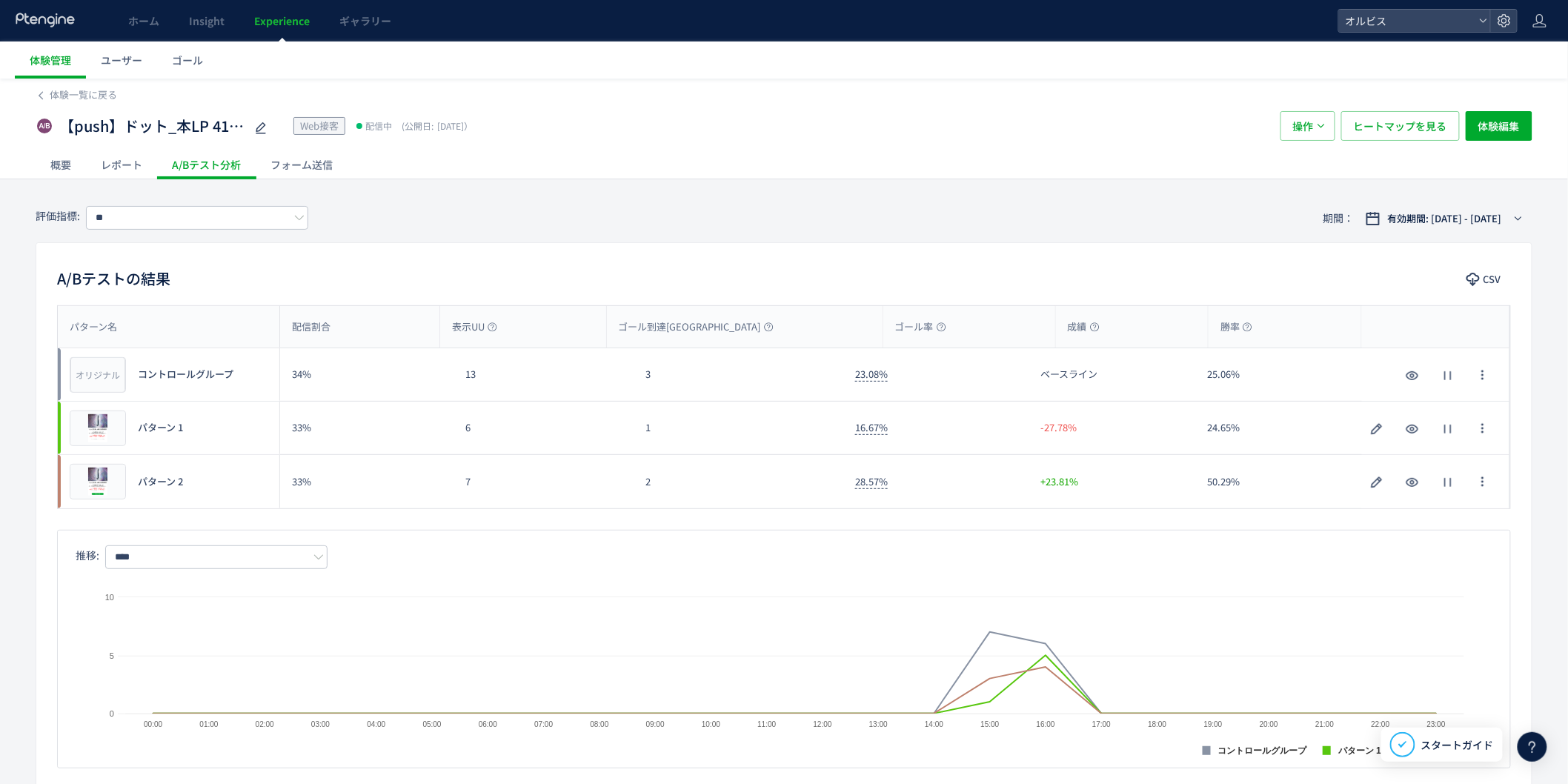
click at [1064, 522] on div "パターン名 配信割合 表示UU ゴール到達UU ゴール率 成績 勝率 パターン名 オリジナル プレビュー コントロールグループ 34% 13 3 23.08%…" at bounding box center [784, 537] width 1496 height 463
click at [1401, 120] on span "ヒートマップを見る" at bounding box center [1401, 125] width 93 height 29
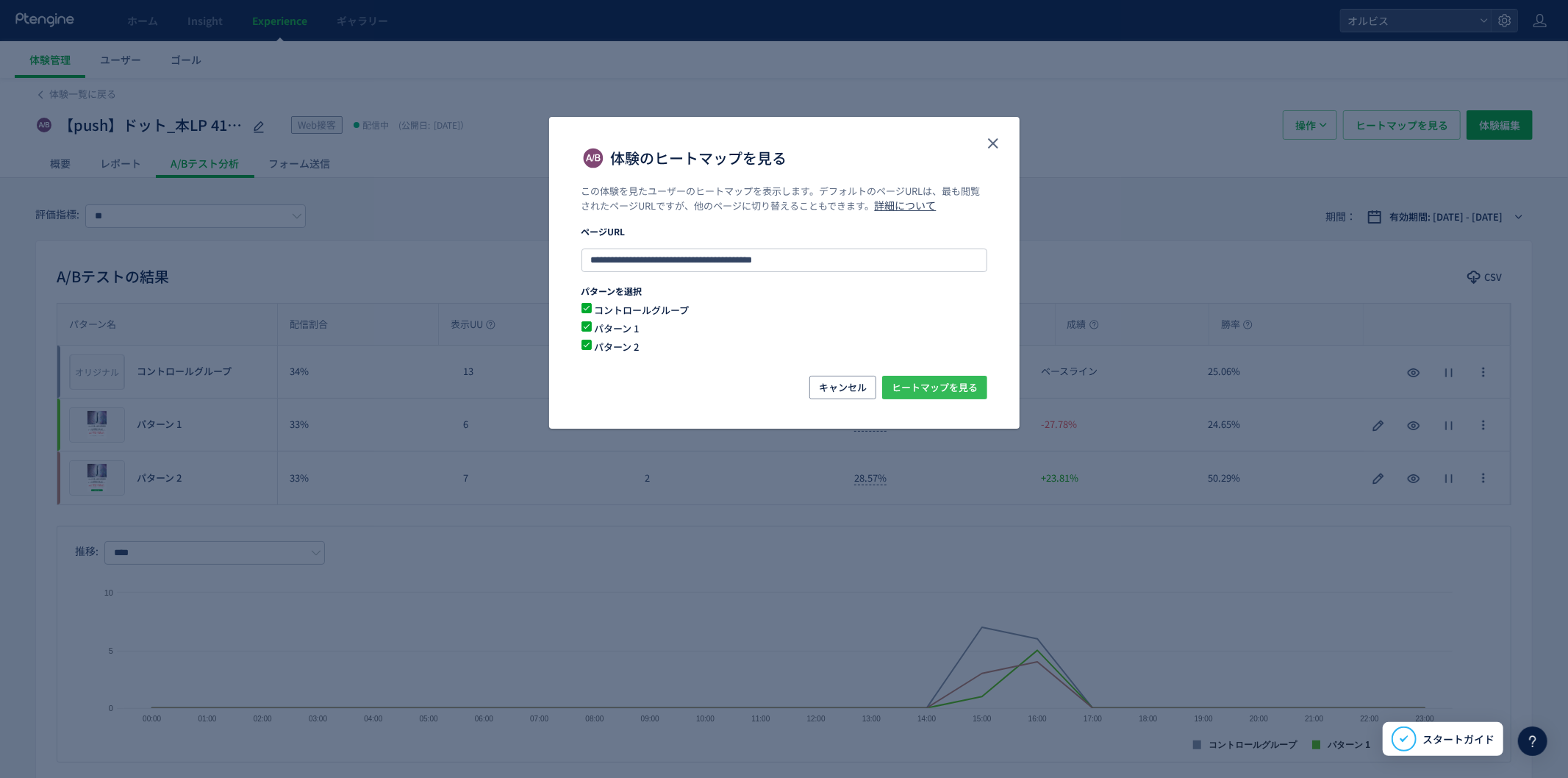
click at [964, 393] on span "ヒートマップを見る" at bounding box center [934, 387] width 86 height 23
click at [1000, 144] on icon "close" at bounding box center [993, 143] width 18 height 18
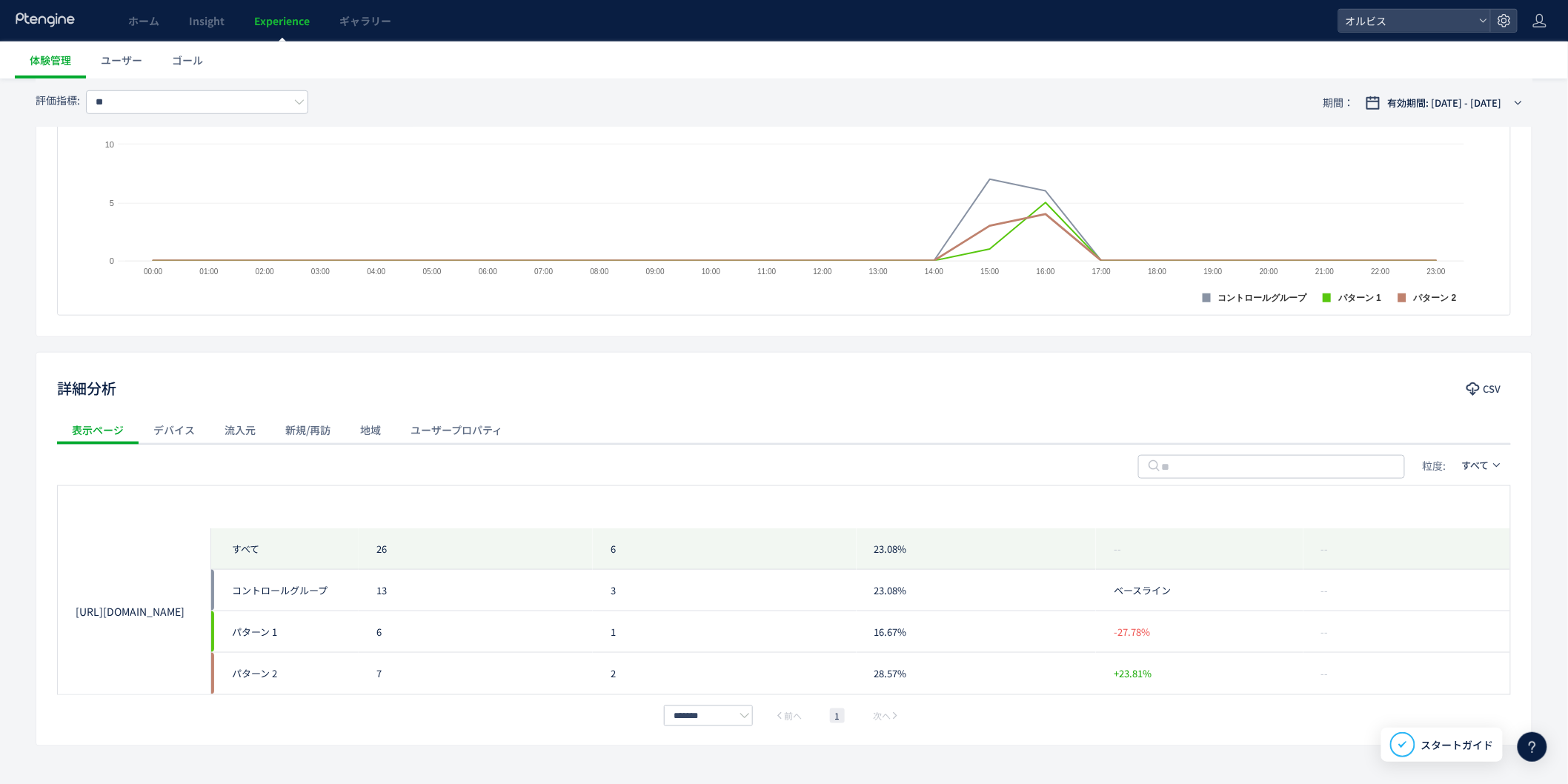
scroll to position [490, 0]
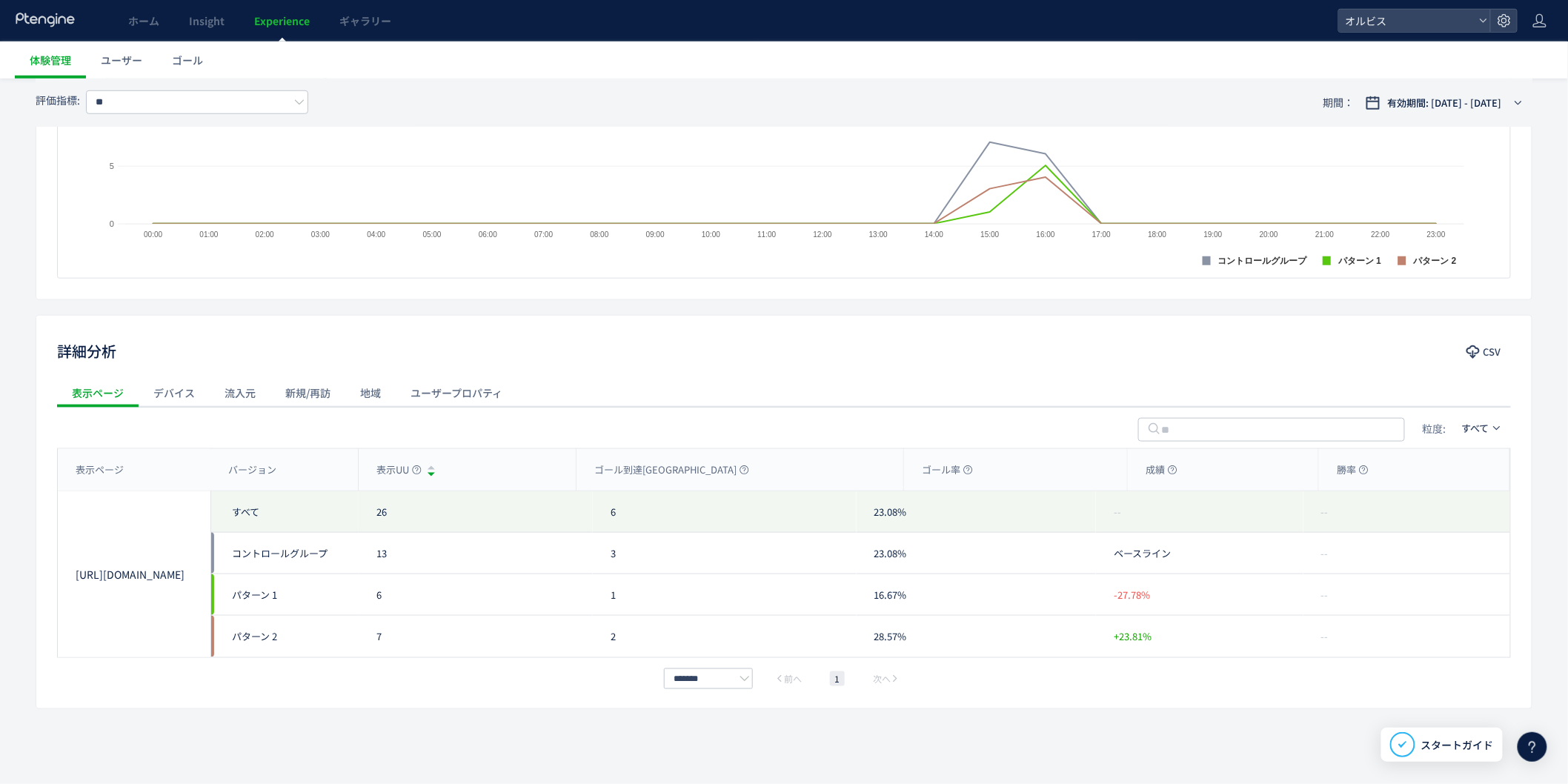
click at [288, 16] on span "Experience" at bounding box center [282, 21] width 56 height 15
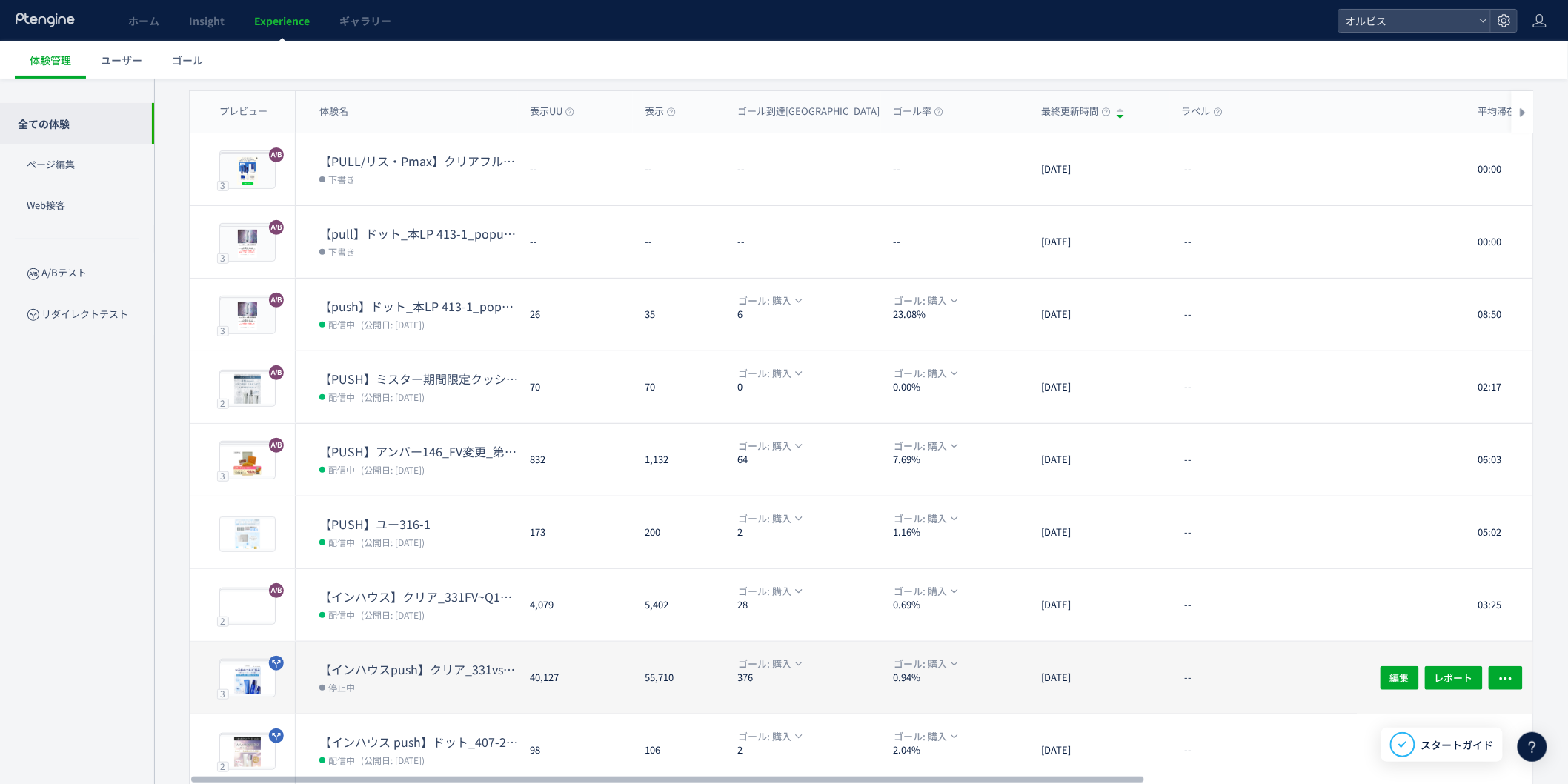
scroll to position [238, 0]
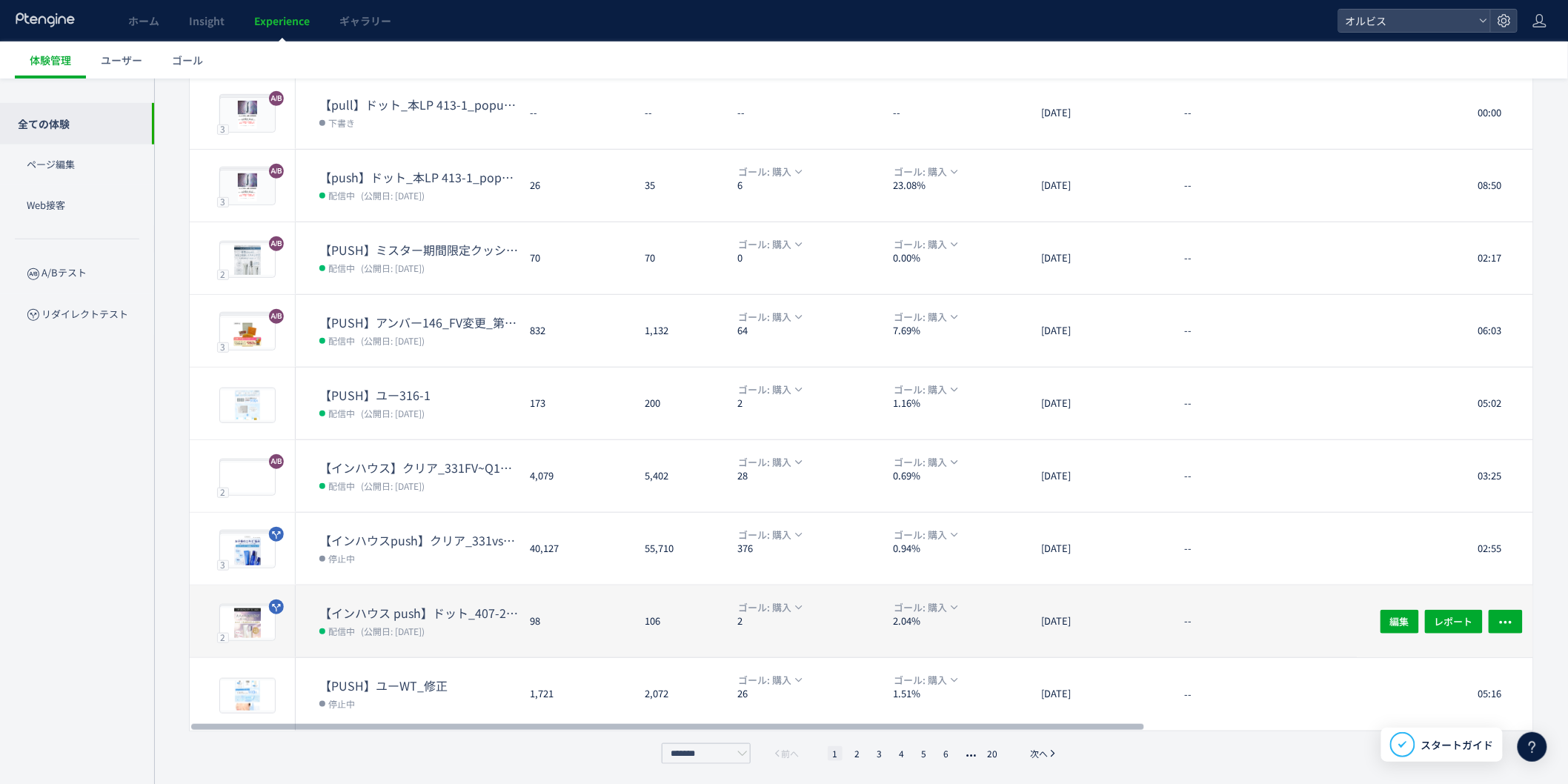
click at [408, 612] on dt "【インハウス push】ドット_407-25(アンケ)vs407-37([PERSON_NAME])" at bounding box center [419, 613] width 199 height 17
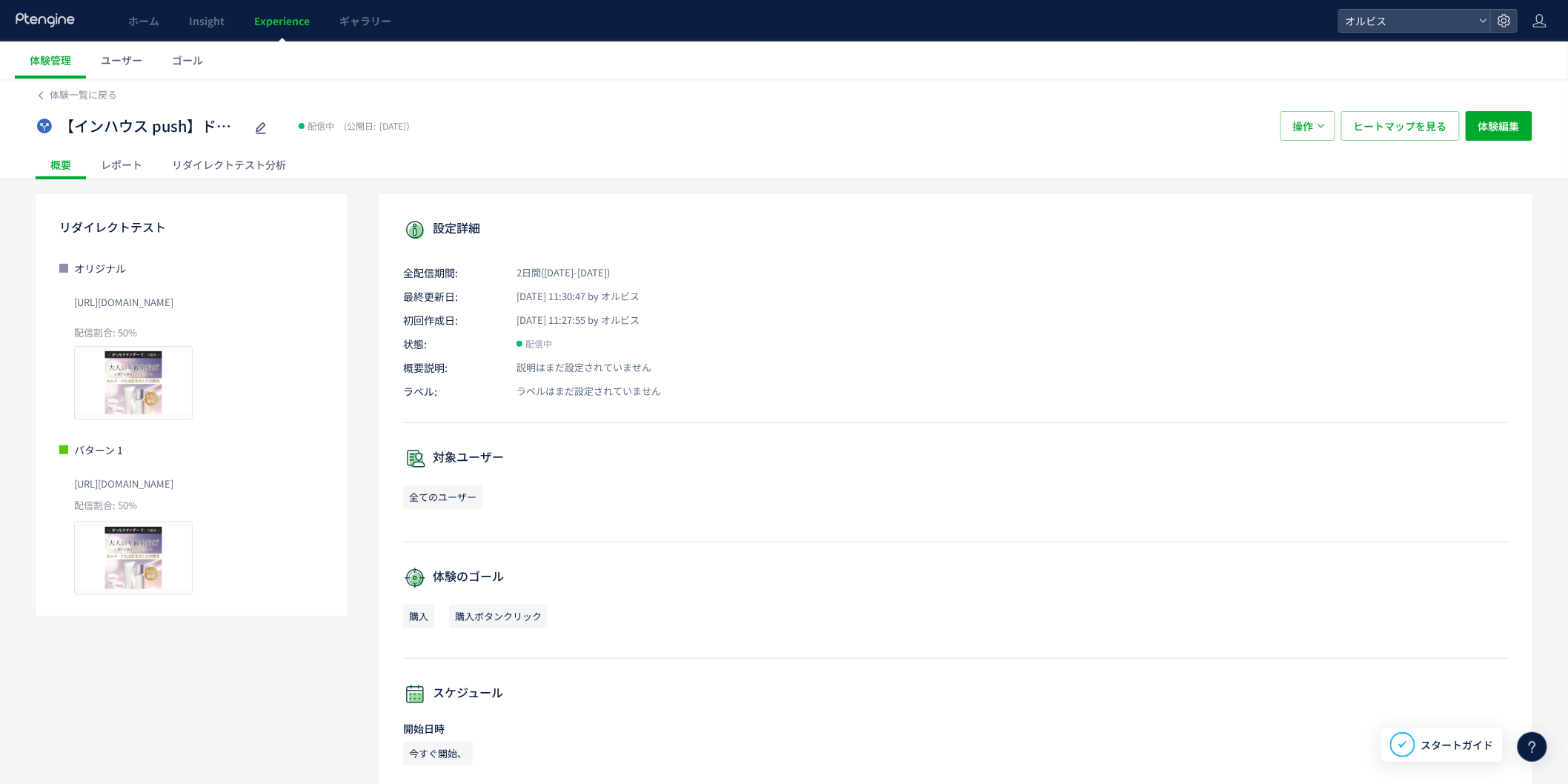
click at [226, 176] on div "リダイレクトテスト分析" at bounding box center [229, 164] width 144 height 29
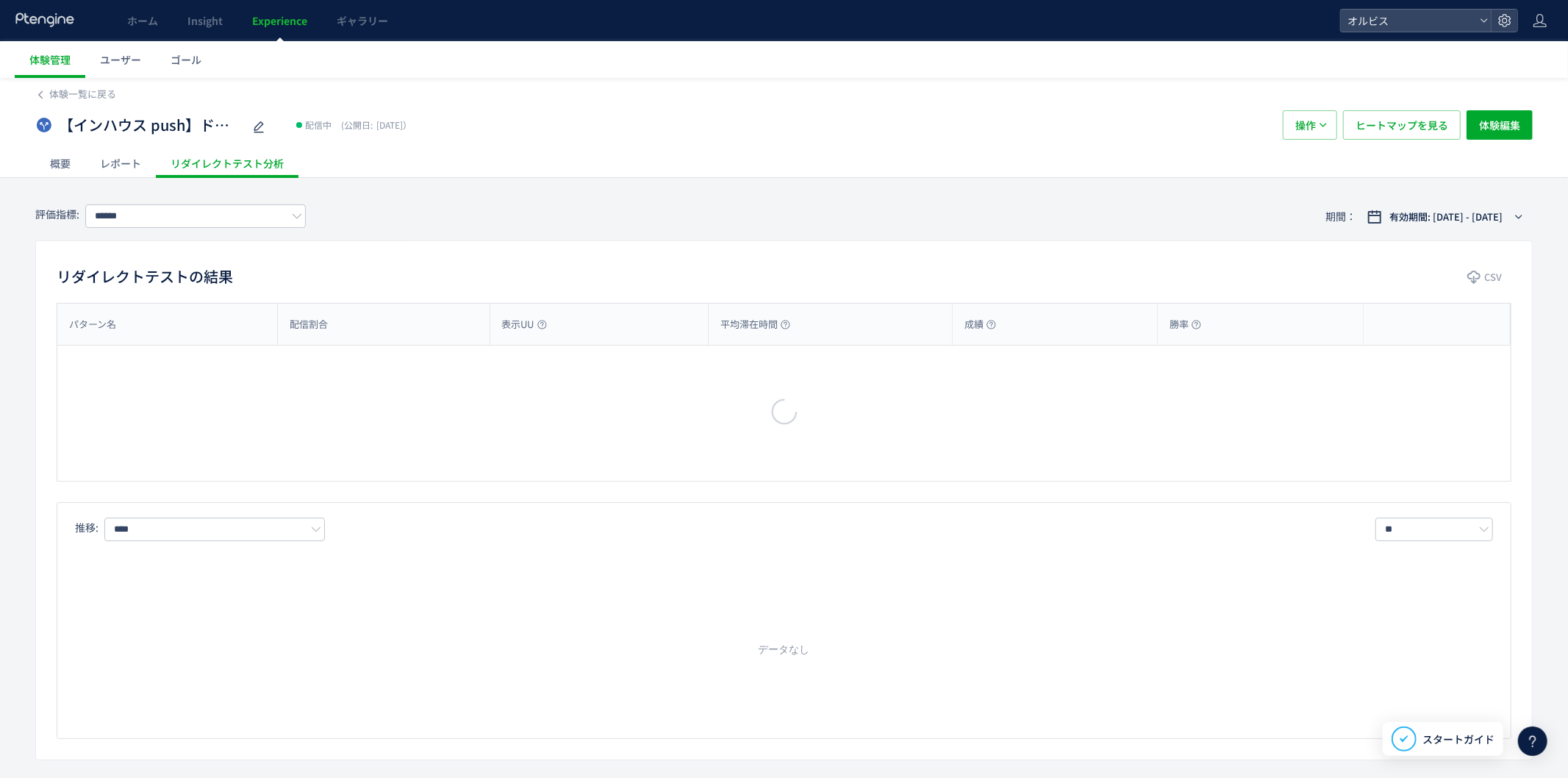
type input "**"
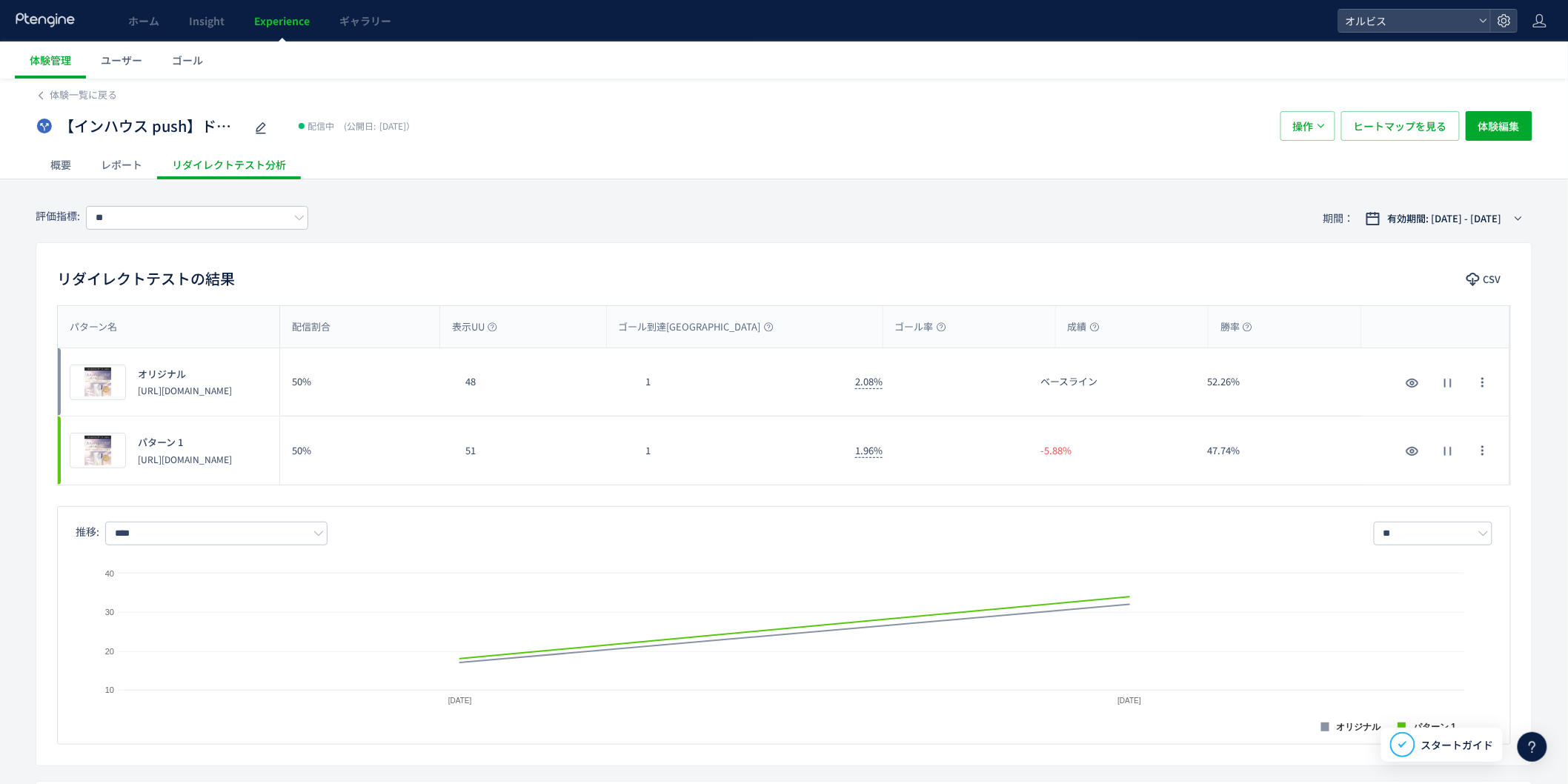
click at [703, 432] on div "1" at bounding box center [738, 450] width 210 height 68
click at [691, 384] on div "1" at bounding box center [738, 382] width 210 height 67
drag, startPoint x: 667, startPoint y: 376, endPoint x: 699, endPoint y: 478, distance: 106.9
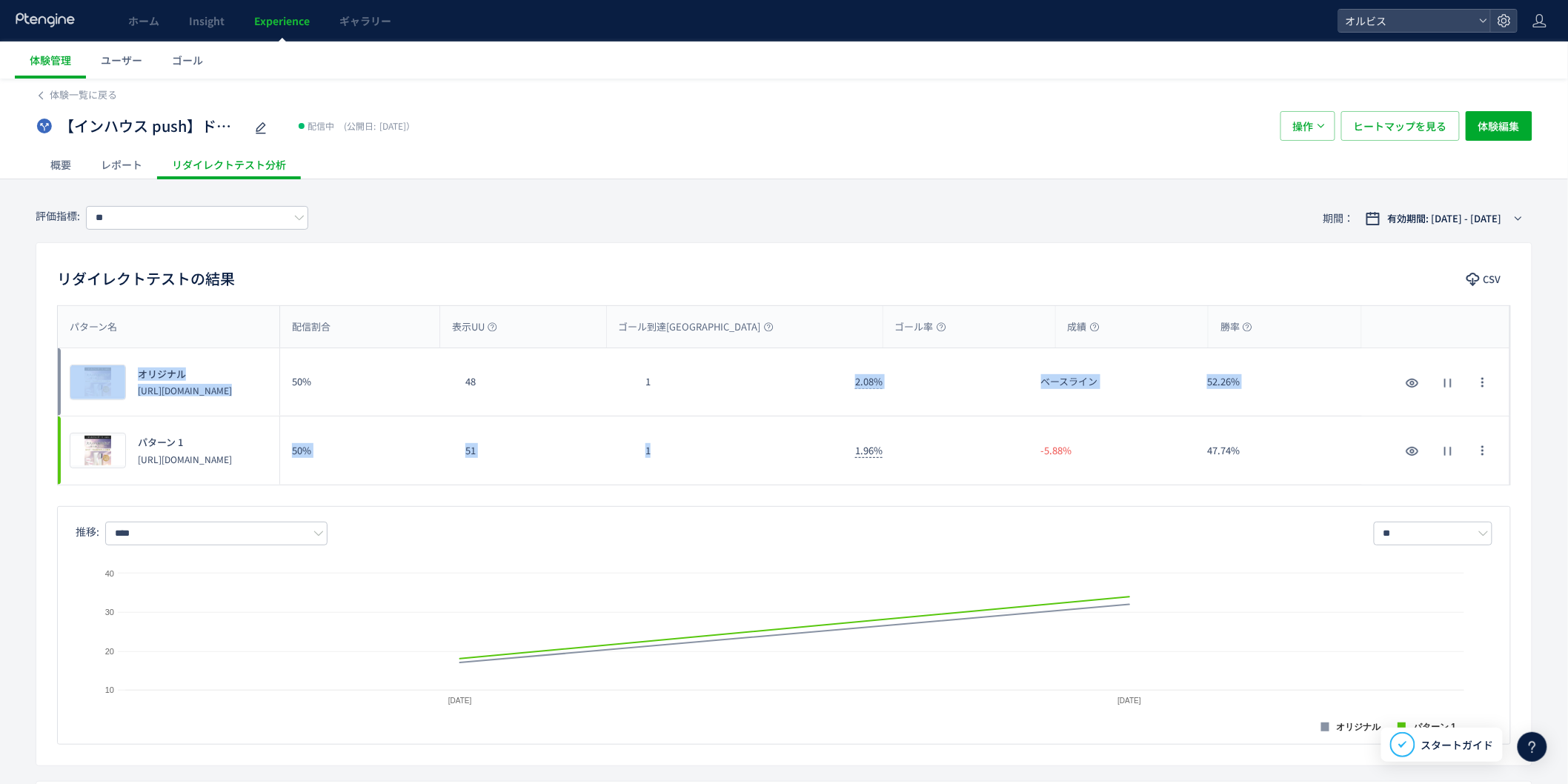
click at [699, 478] on div "プレビュー オリジナル [URL][DOMAIN_NAME] 50% 48 1 2.08% ベースライン 52.26% プレビュー オリジナル [URL][D…" at bounding box center [784, 416] width 1453 height 136
click at [699, 478] on div "1" at bounding box center [738, 450] width 210 height 68
click at [140, 32] on link "ホーム" at bounding box center [144, 20] width 61 height 41
